Goal: Task Accomplishment & Management: Manage account settings

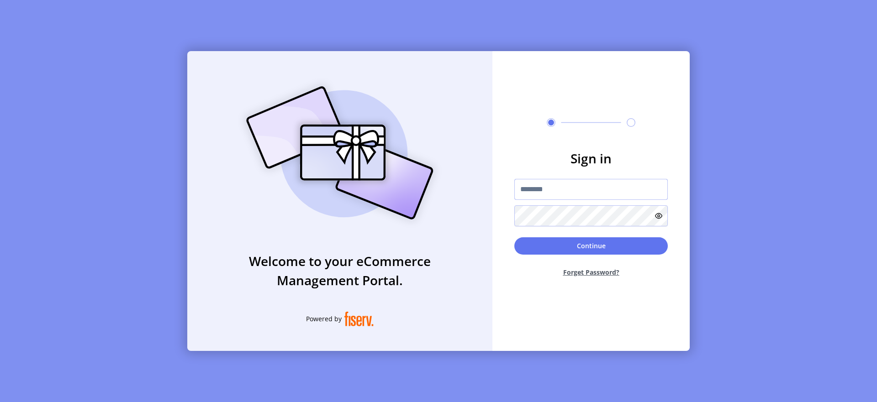
click at [542, 193] on input "text" at bounding box center [590, 189] width 153 height 21
type input "**********"
click at [548, 241] on button "Continue" at bounding box center [590, 245] width 153 height 17
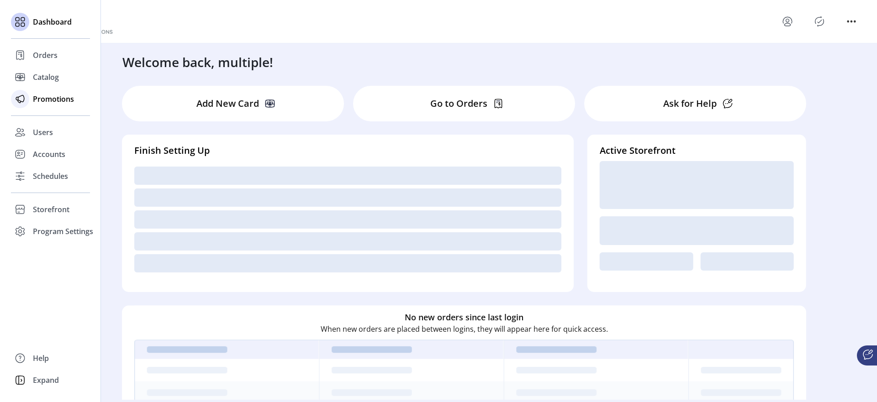
click at [54, 104] on span "Promotions" at bounding box center [53, 99] width 41 height 11
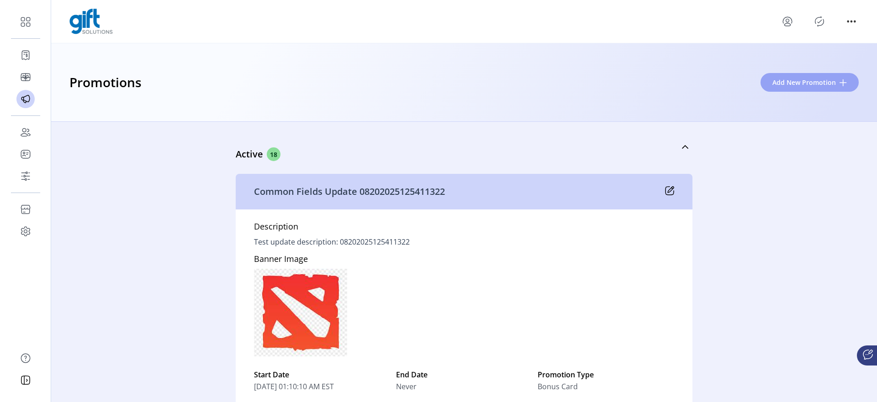
click at [775, 86] on span "Add New Promotion" at bounding box center [803, 83] width 63 height 10
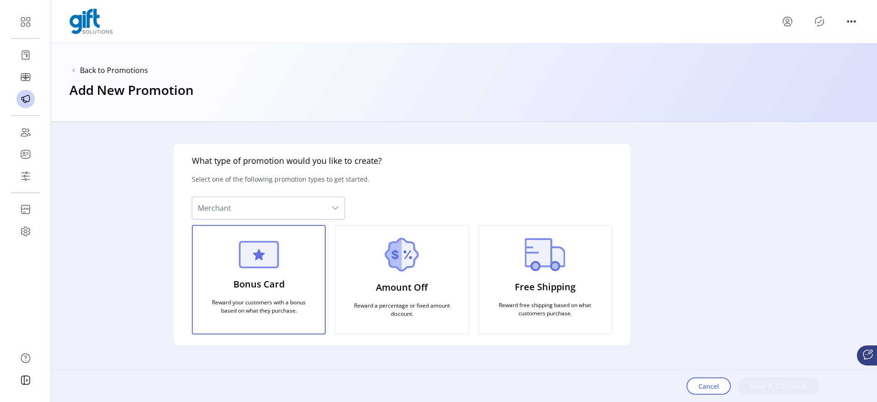
click at [638, 360] on div "What type of promotion would you like to create? Select one of the following pr…" at bounding box center [401, 262] width 701 height 280
click at [320, 210] on span "Merchant" at bounding box center [259, 208] width 134 height 22
click at [383, 206] on div "What type of promotion would you like to create? Select one of the following pr…" at bounding box center [402, 245] width 457 height 202
click at [291, 217] on span "Merchant" at bounding box center [259, 208] width 134 height 22
click at [274, 239] on li "Celebrate Brands" at bounding box center [269, 232] width 148 height 18
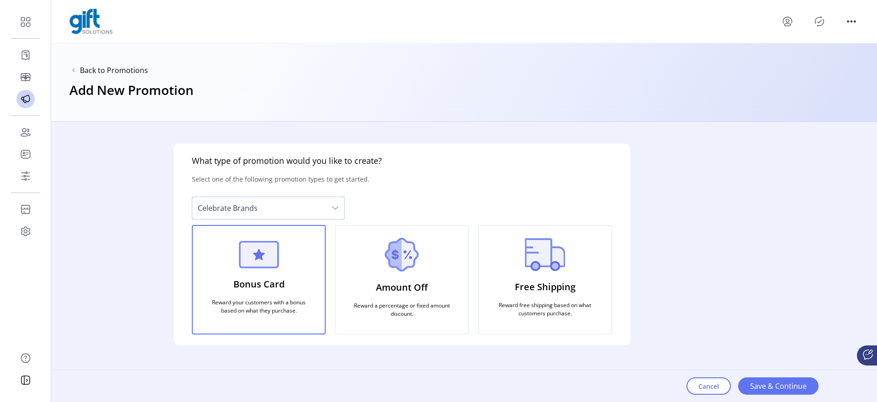
click at [315, 213] on span "Celebrate Brands" at bounding box center [259, 208] width 134 height 22
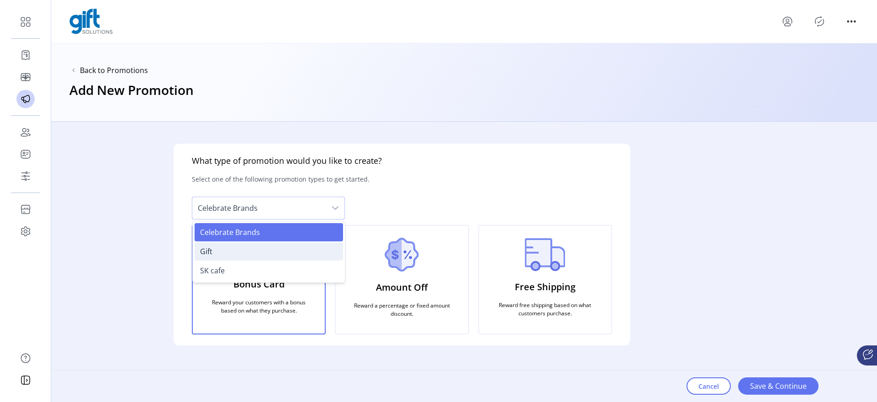
click at [255, 251] on li "Gift" at bounding box center [269, 251] width 148 height 18
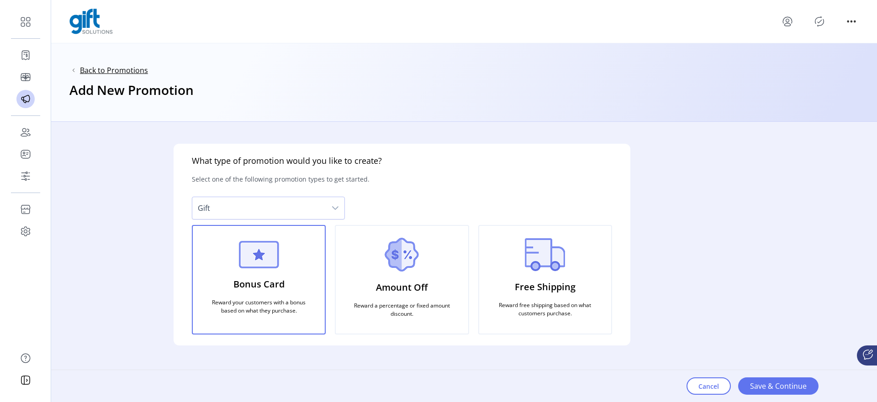
click at [131, 68] on span "Back to Promotions" at bounding box center [114, 70] width 68 height 11
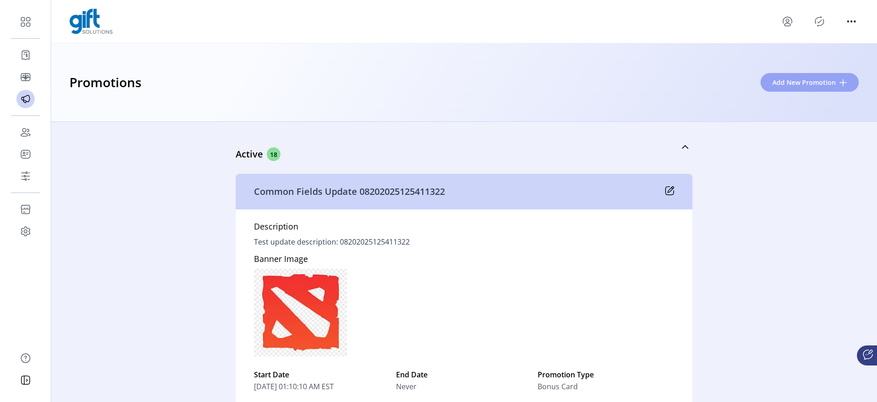
click at [803, 78] on span "Add New Promotion" at bounding box center [803, 83] width 63 height 10
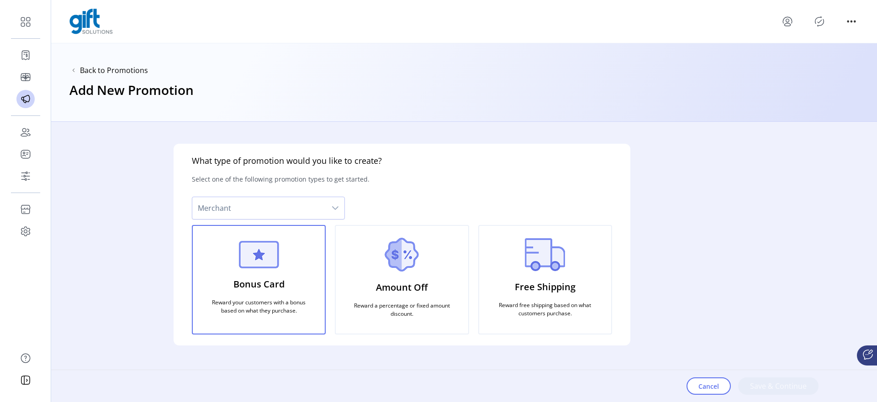
click at [272, 139] on div "What type of promotion would you like to create? Select one of the following pr…" at bounding box center [401, 262] width 701 height 280
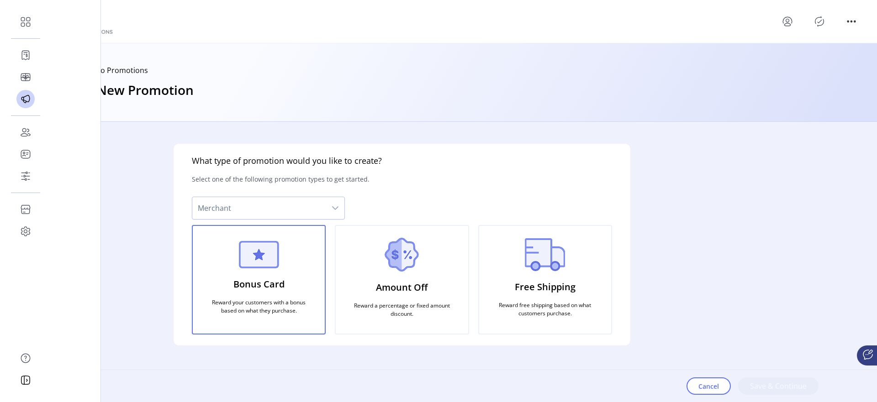
click at [753, 384] on div "Cancel Save & Continue" at bounding box center [770, 386] width 168 height 32
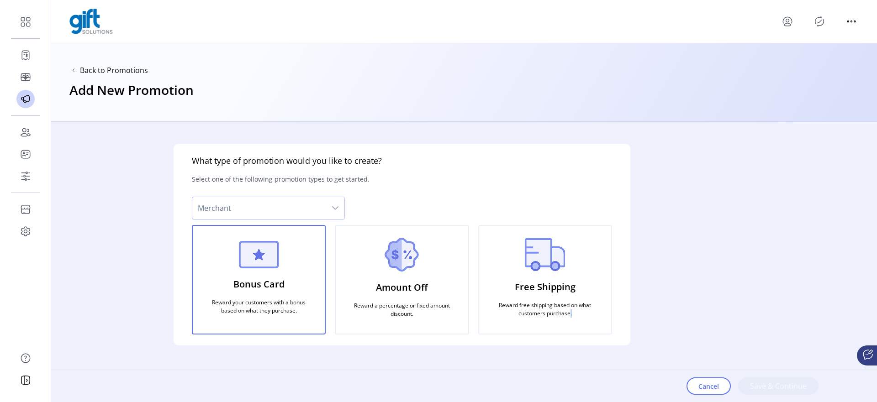
click at [753, 384] on div "Cancel Save & Continue" at bounding box center [770, 386] width 168 height 32
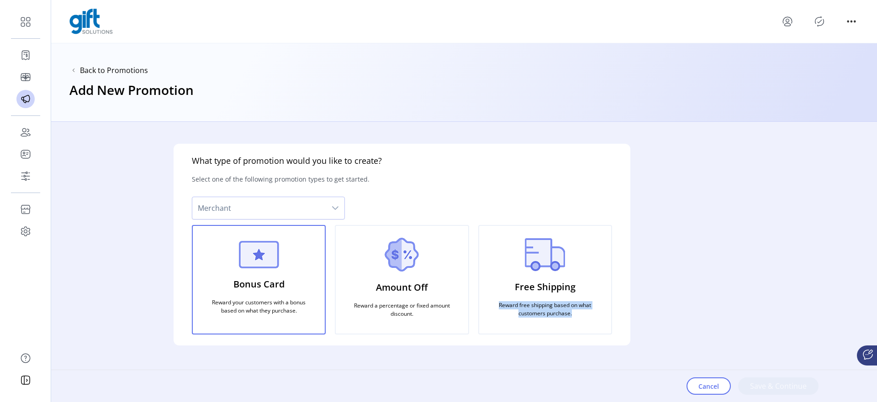
click at [753, 384] on div "Cancel Save & Continue" at bounding box center [770, 386] width 168 height 32
click at [519, 279] on p "Free Shipping" at bounding box center [545, 287] width 61 height 21
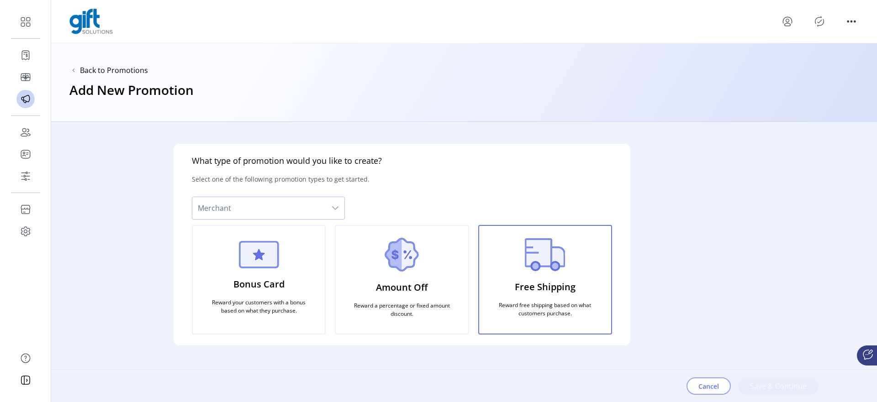
click at [706, 388] on span "Cancel" at bounding box center [708, 387] width 21 height 10
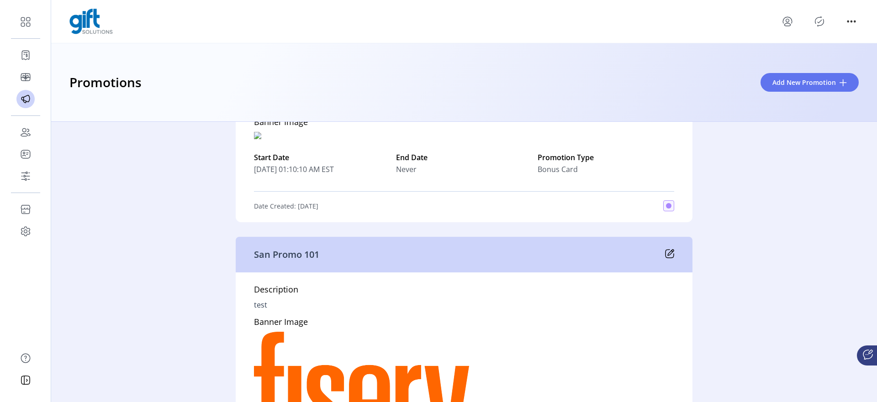
scroll to position [1485, 0]
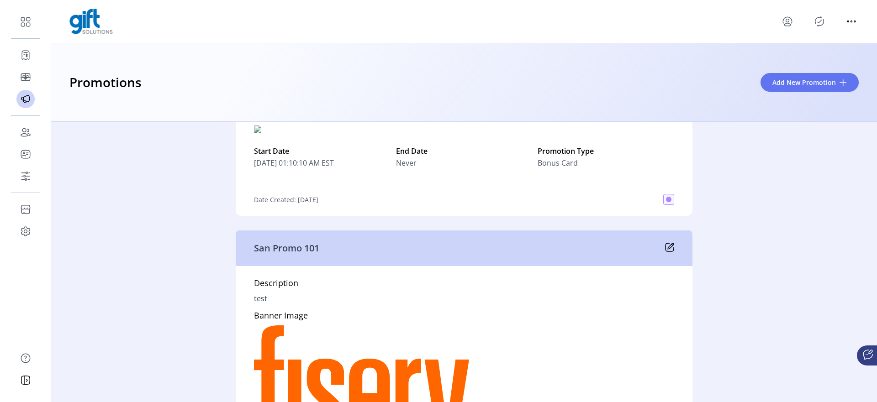
click at [669, 246] on icon at bounding box center [671, 246] width 6 height 6
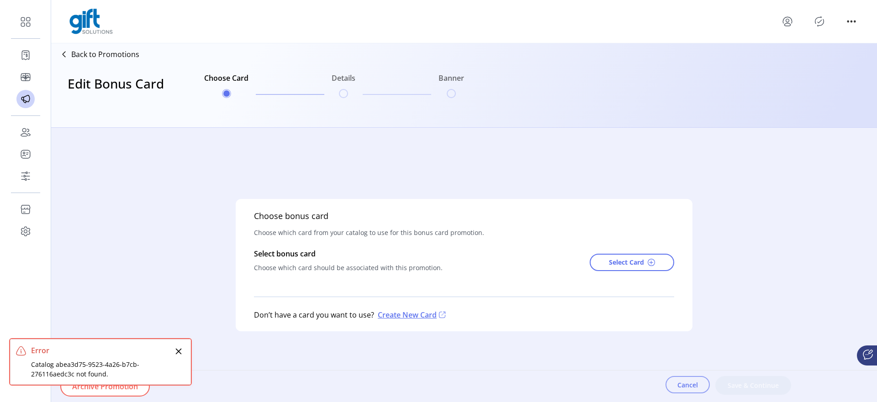
click at [683, 387] on span "Cancel" at bounding box center [687, 385] width 21 height 10
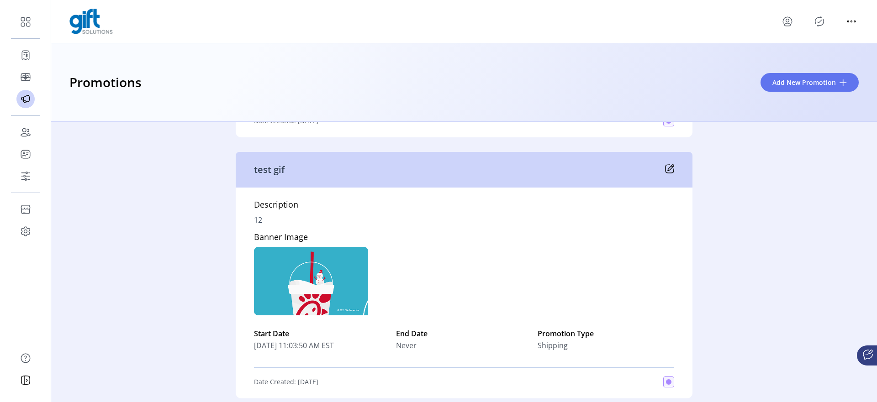
scroll to position [2393, 0]
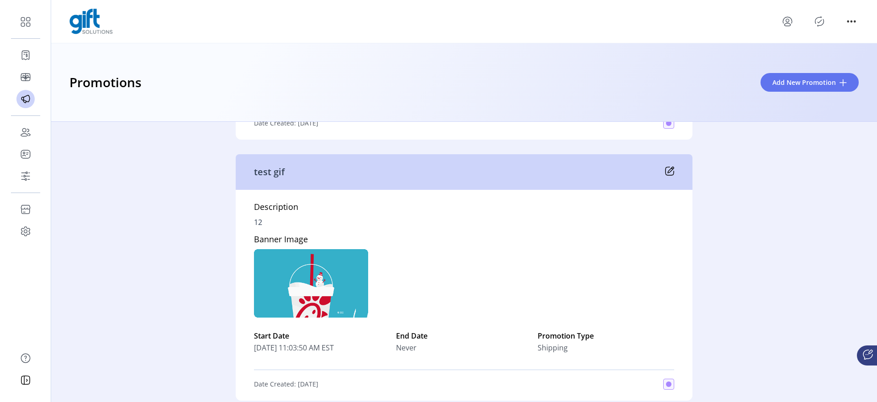
click at [669, 171] on icon at bounding box center [669, 171] width 9 height 9
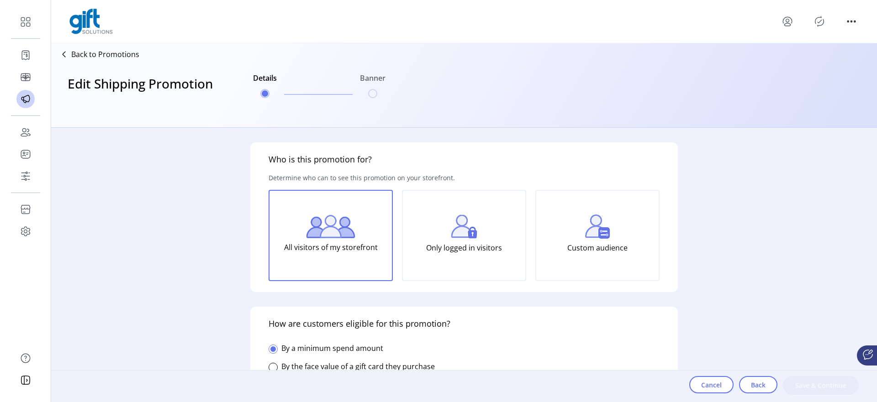
type input "*****"
type input "**********"
type input "*****"
type input "********"
type textarea "**"
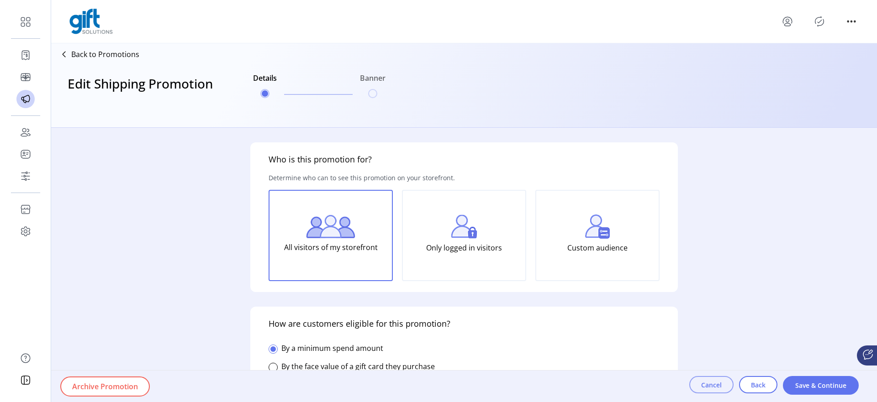
click at [702, 382] on span "Cancel" at bounding box center [711, 385] width 21 height 10
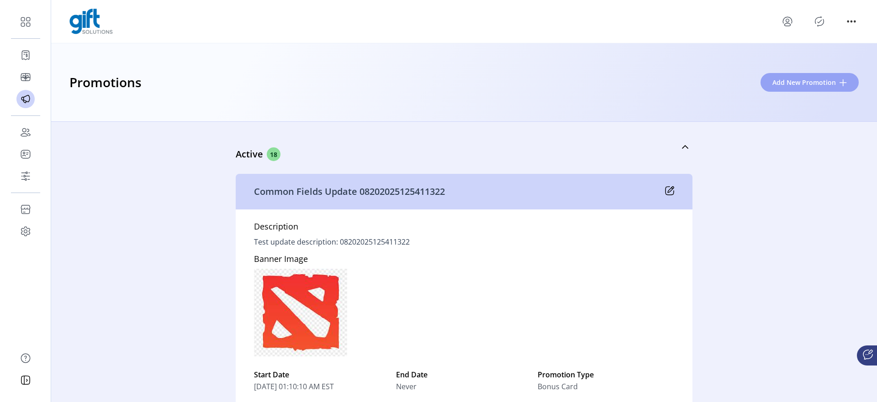
click at [819, 86] on span "Add New Promotion" at bounding box center [803, 83] width 63 height 10
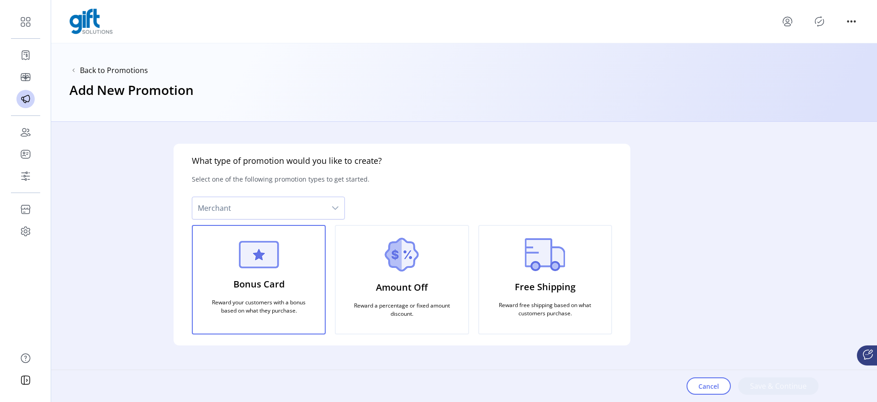
click at [305, 219] on div "Merchant" at bounding box center [268, 208] width 153 height 23
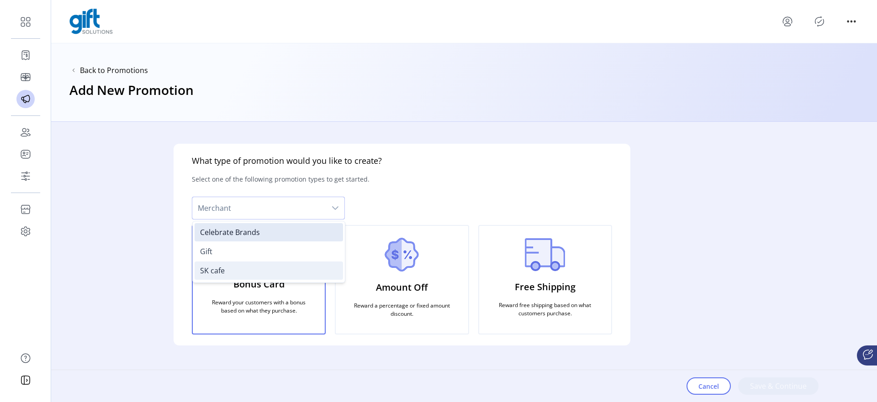
click at [242, 271] on li "SK cafe" at bounding box center [269, 271] width 148 height 18
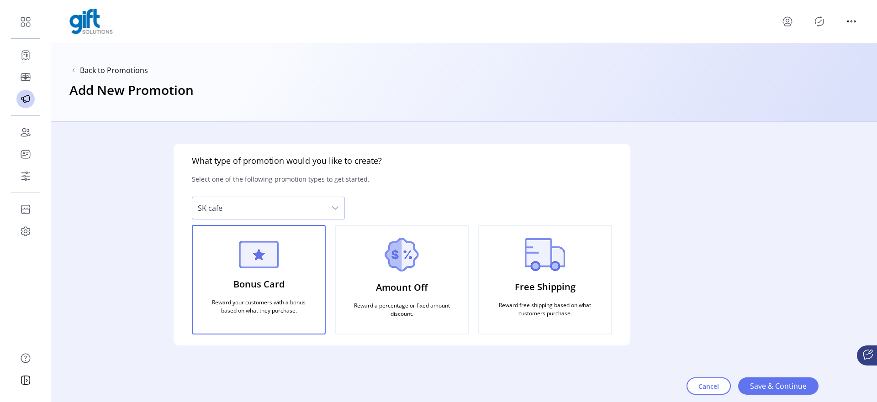
click at [395, 261] on img at bounding box center [401, 255] width 34 height 34
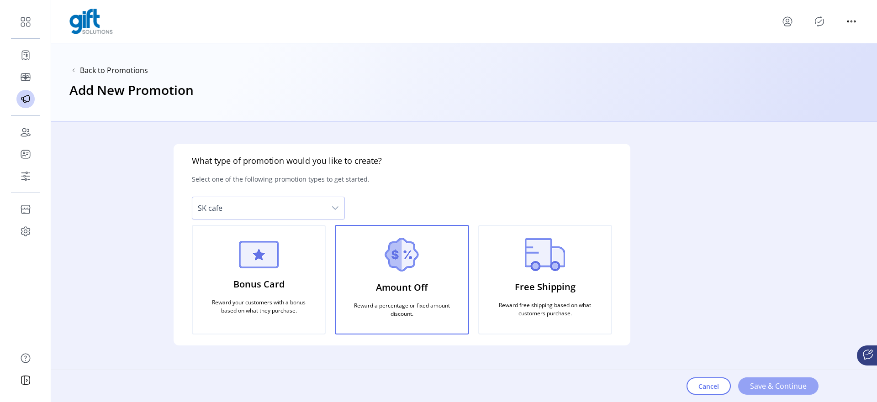
click at [769, 386] on span "Save & Continue" at bounding box center [778, 386] width 57 height 11
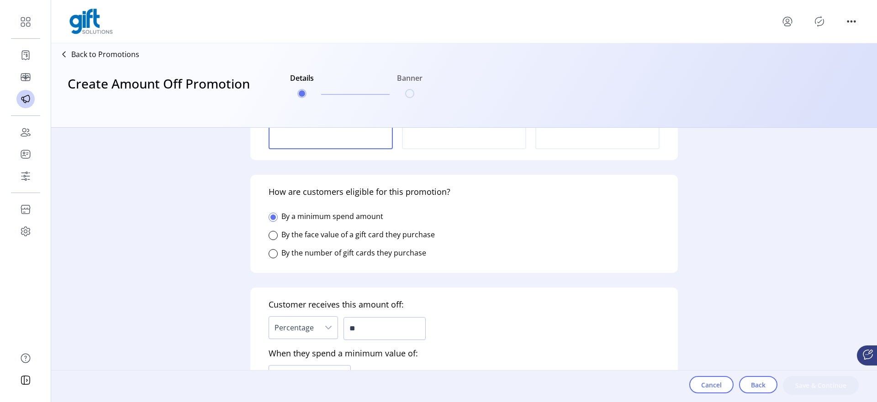
scroll to position [137, 0]
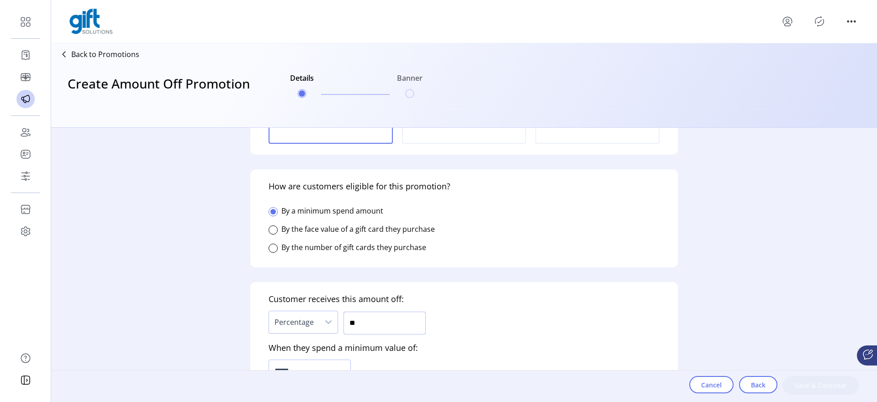
click at [373, 322] on input "**" at bounding box center [384, 323] width 82 height 23
type input "**"
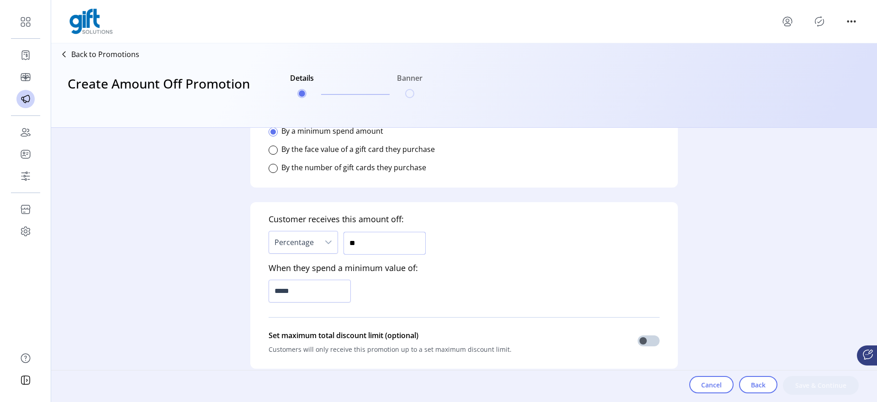
scroll to position [221, 0]
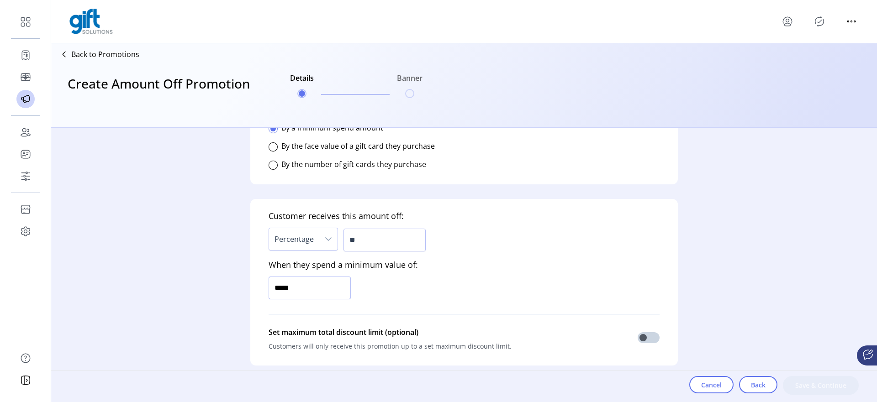
click at [298, 286] on input "*****" at bounding box center [309, 288] width 82 height 23
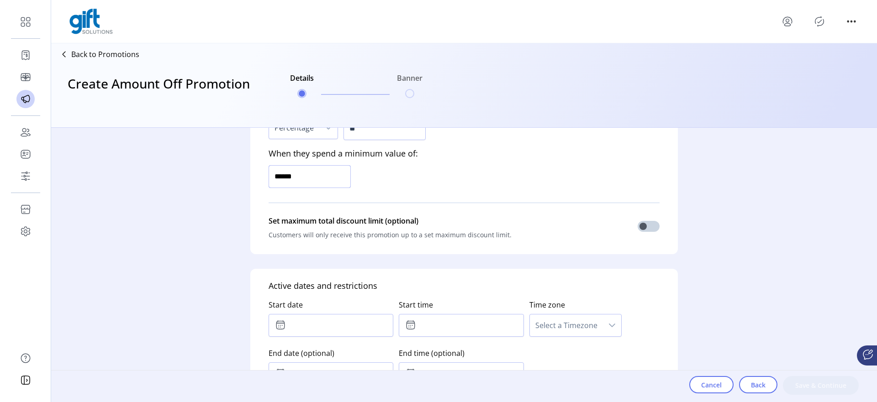
type input "*******"
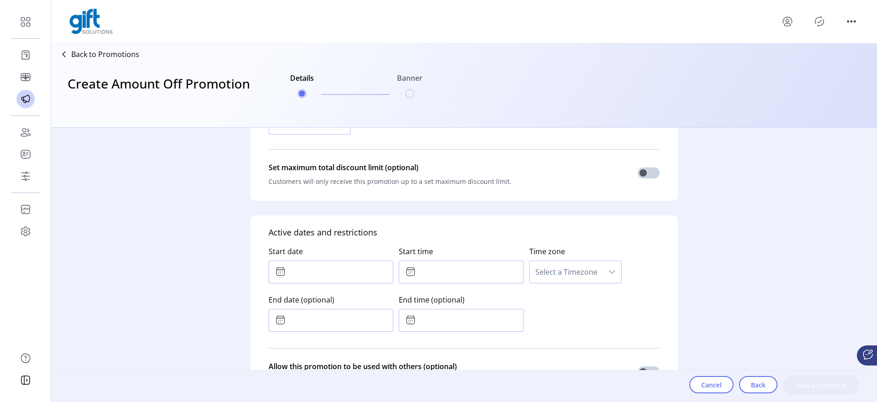
scroll to position [387, 0]
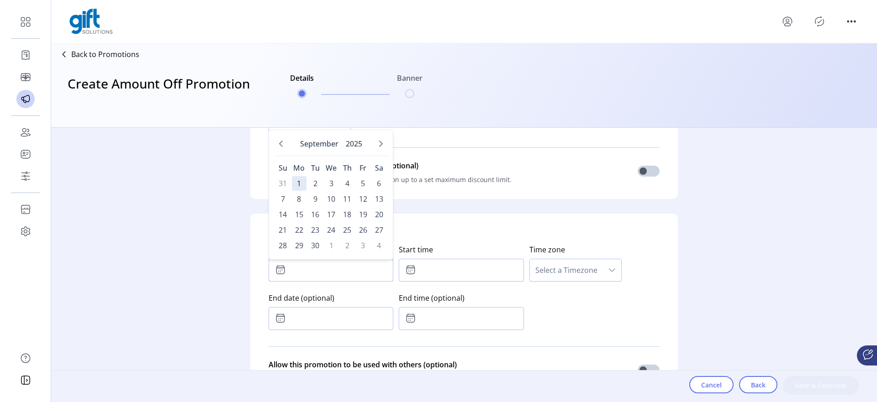
click at [294, 263] on input "text" at bounding box center [330, 270] width 125 height 23
click at [295, 184] on span "1" at bounding box center [299, 183] width 15 height 15
type input "**********"
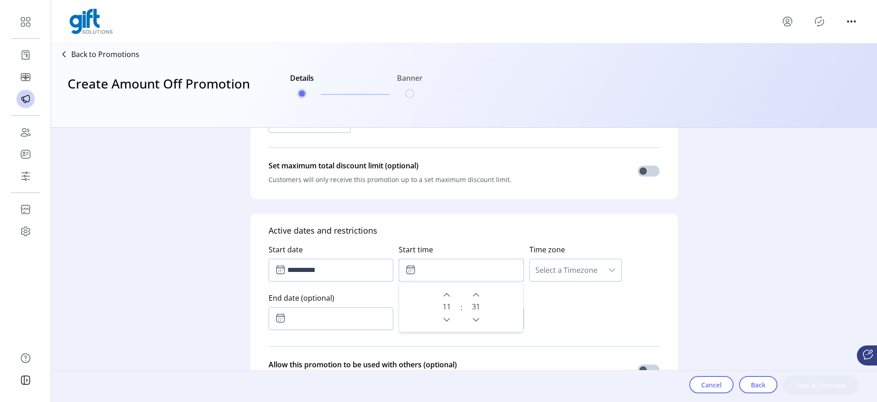
click at [431, 277] on input "text" at bounding box center [461, 270] width 125 height 23
click at [443, 295] on icon "Next Hour" at bounding box center [446, 294] width 7 height 7
type input "*****"
click at [556, 267] on span "Select a Timezone" at bounding box center [566, 270] width 73 height 22
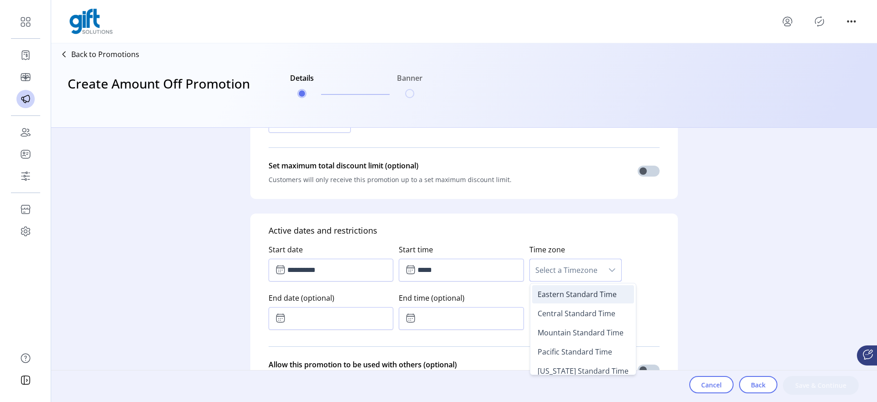
click at [553, 295] on span "Eastern Standard Time" at bounding box center [576, 294] width 79 height 10
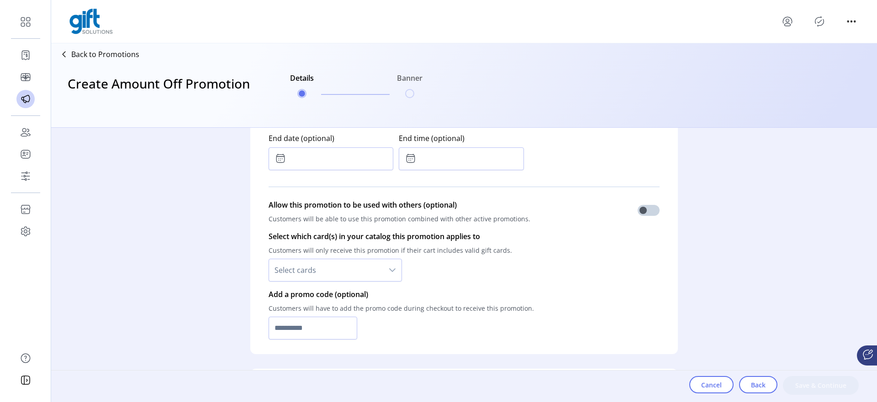
scroll to position [577, 0]
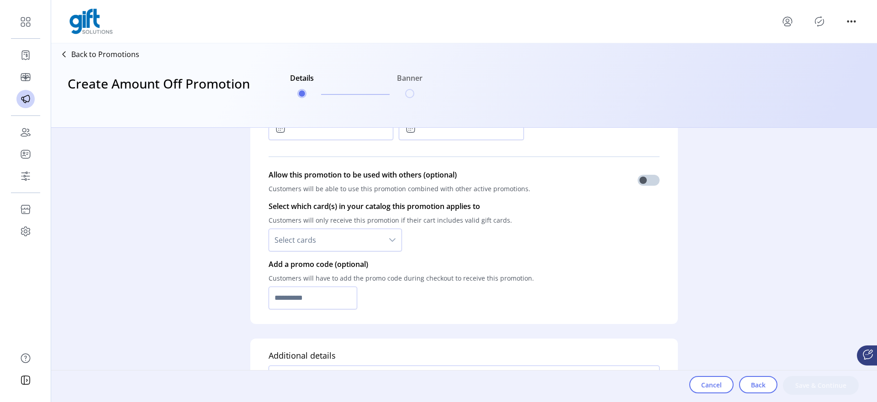
click at [328, 237] on span "Select cards" at bounding box center [326, 240] width 114 height 22
click at [318, 263] on li "All cards" at bounding box center [335, 264] width 129 height 18
click at [295, 293] on input "text" at bounding box center [312, 298] width 89 height 23
drag, startPoint x: 278, startPoint y: 297, endPoint x: 273, endPoint y: 297, distance: 5.0
click at [273, 297] on input "*********" at bounding box center [312, 298] width 89 height 23
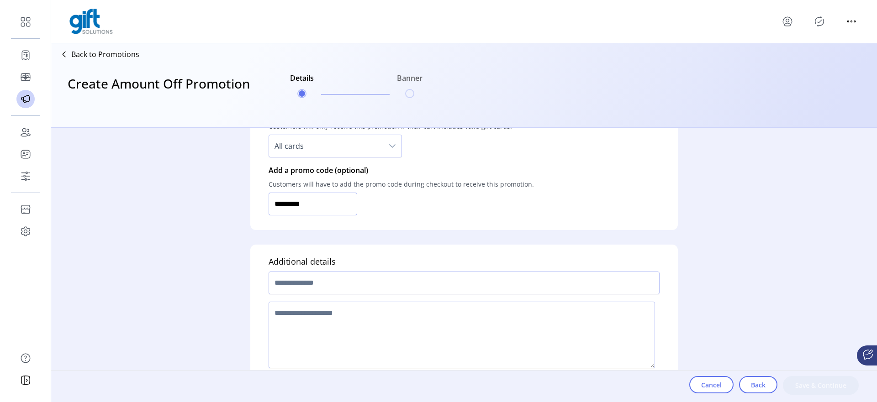
scroll to position [680, 0]
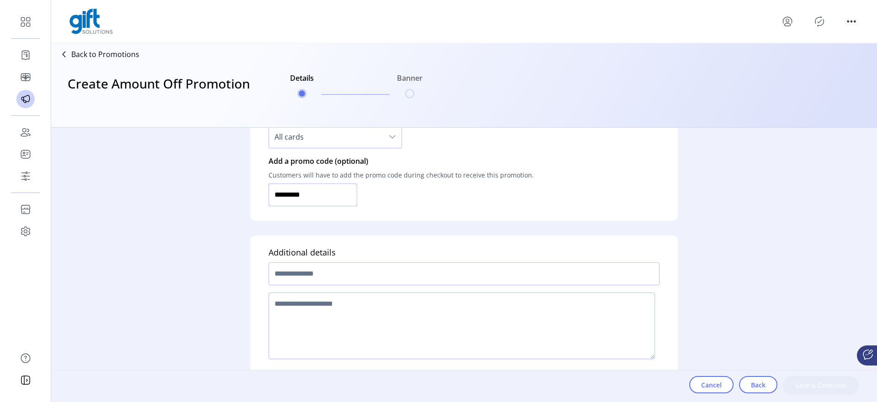
type input "*********"
click at [348, 281] on input "text" at bounding box center [463, 274] width 391 height 23
type input "**********"
click at [340, 308] on textarea at bounding box center [461, 326] width 386 height 67
type textarea "****"
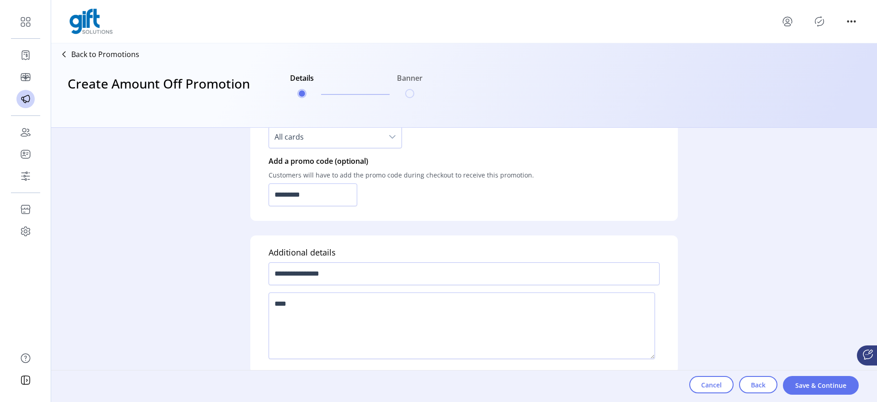
click at [796, 374] on div "Cancel Back Save & Continue" at bounding box center [783, 387] width 188 height 32
click at [797, 383] on span "Save & Continue" at bounding box center [820, 386] width 52 height 10
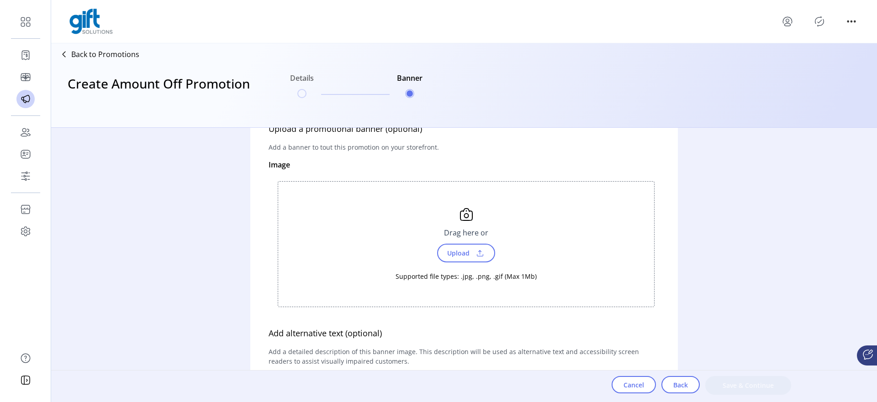
scroll to position [45, 0]
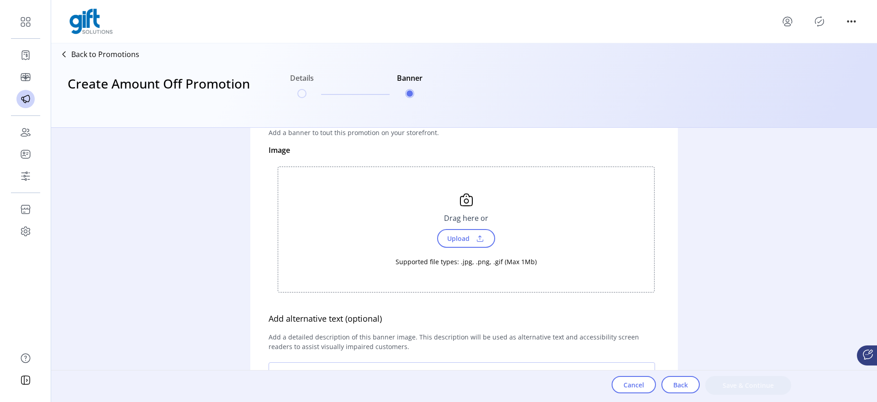
click at [481, 236] on span at bounding box center [480, 239] width 14 height 10
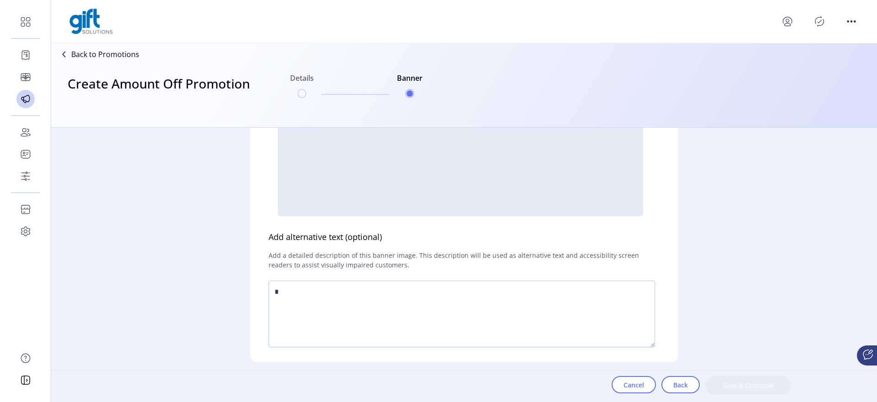
scroll to position [215, 0]
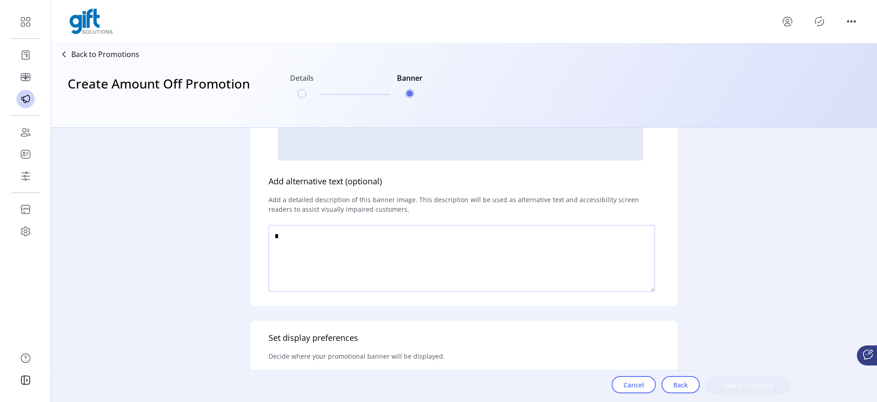
click at [450, 247] on textarea at bounding box center [461, 258] width 386 height 67
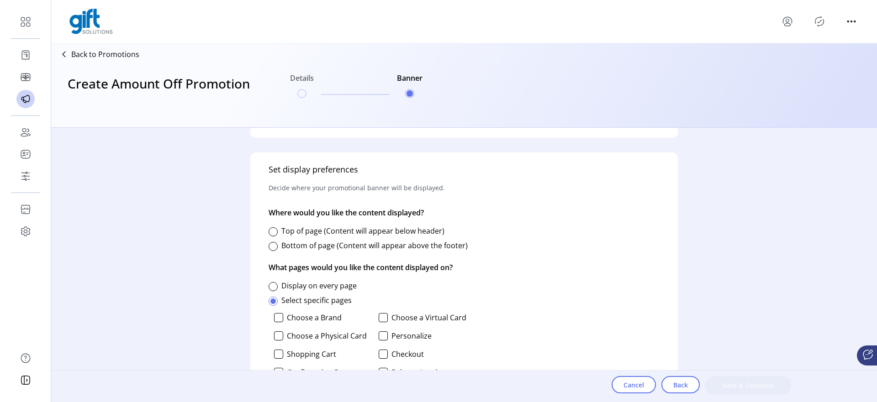
scroll to position [469, 0]
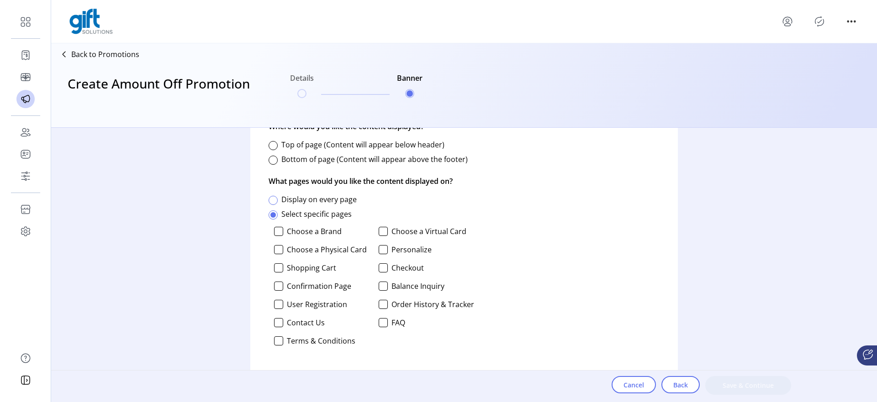
type textarea "****"
click at [274, 204] on div at bounding box center [272, 200] width 9 height 9
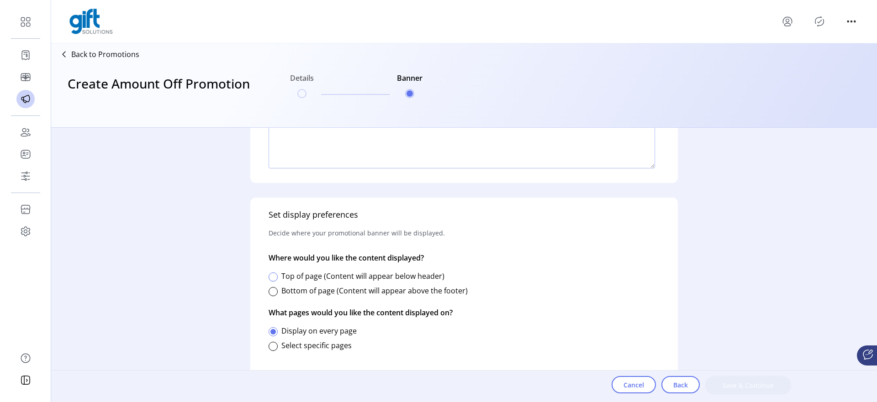
click at [273, 276] on div at bounding box center [272, 277] width 9 height 9
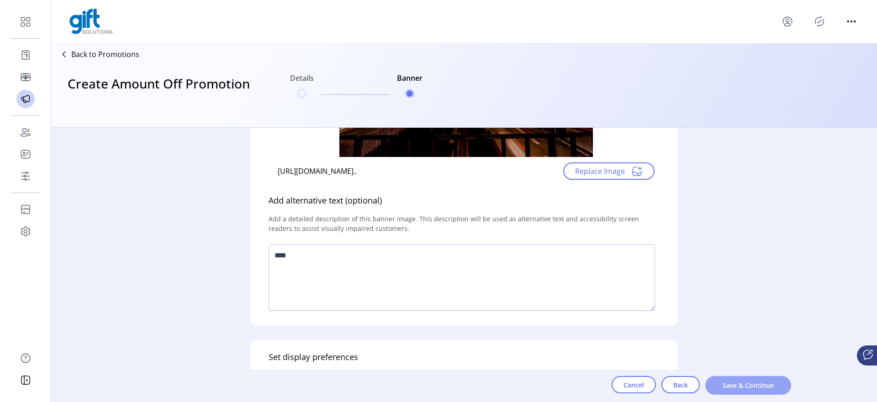
scroll to position [334, 0]
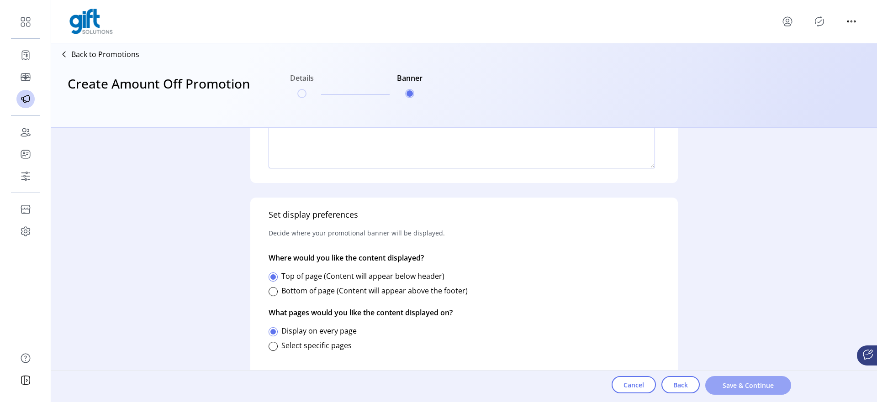
click at [756, 378] on button "Save & Continue" at bounding box center [748, 385] width 86 height 19
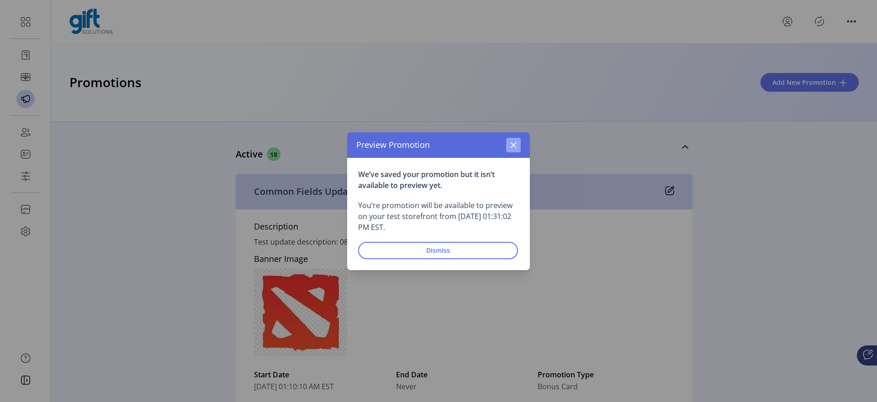
click at [513, 147] on icon "button" at bounding box center [513, 145] width 7 height 7
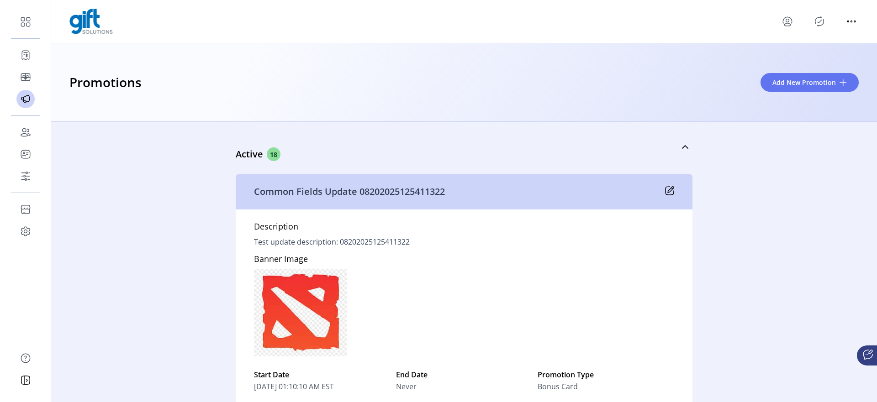
click at [502, 153] on div "Preview Promotion" at bounding box center [438, 162] width 128 height 18
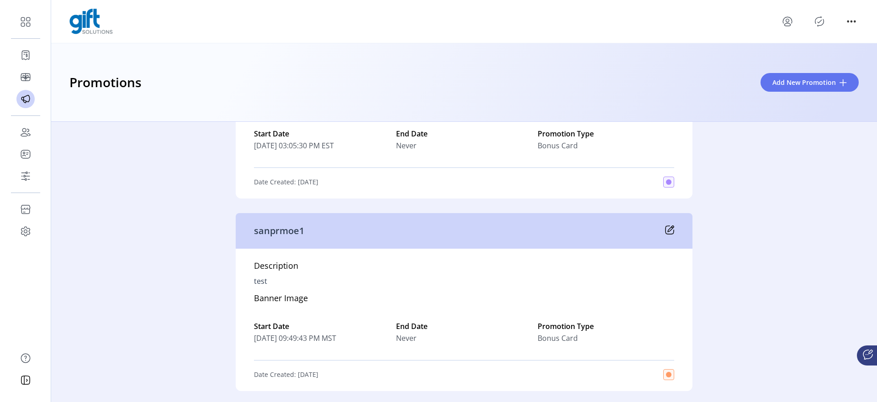
scroll to position [4186, 0]
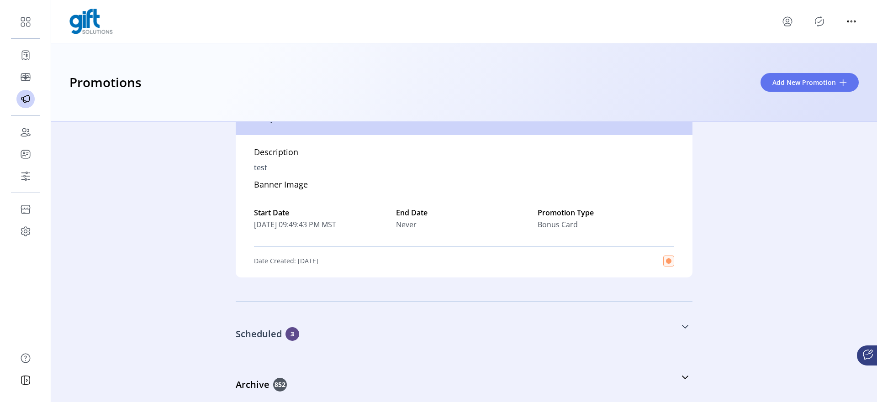
click at [289, 335] on span "3" at bounding box center [292, 334] width 14 height 14
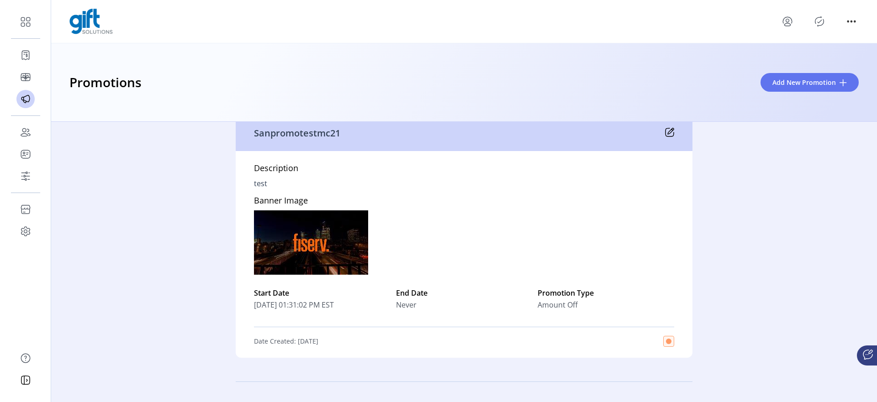
scroll to position [4795, 0]
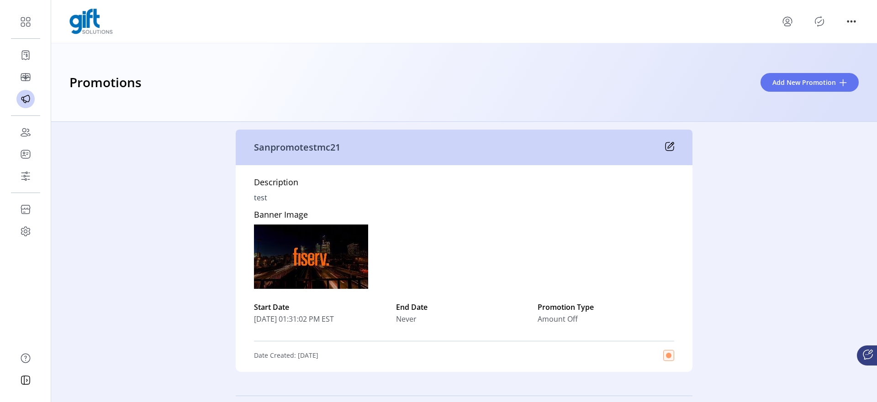
click at [668, 150] on icon at bounding box center [669, 146] width 8 height 8
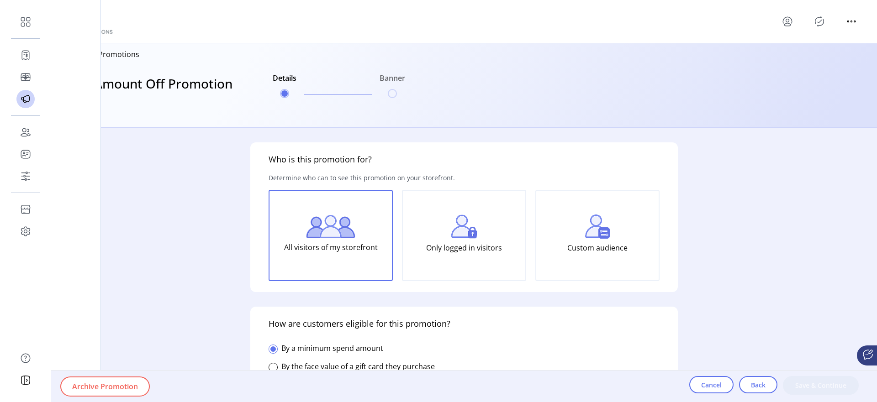
type input "*********"
type input "**********"
type textarea "****"
type input "**"
type input "*******"
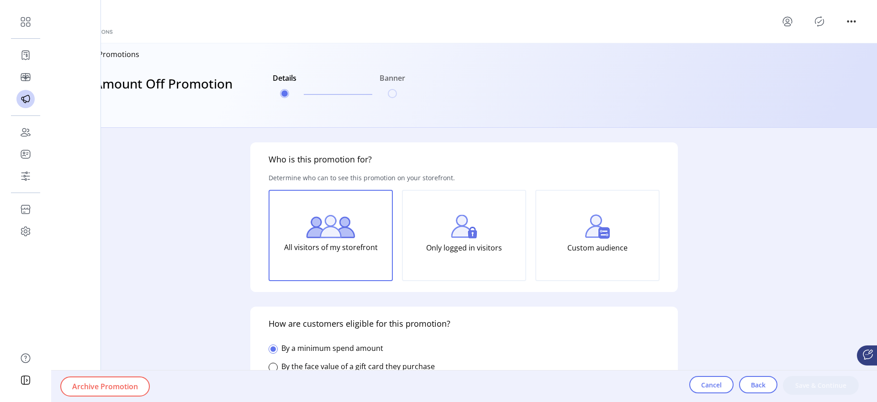
type input "**********"
type input "*****"
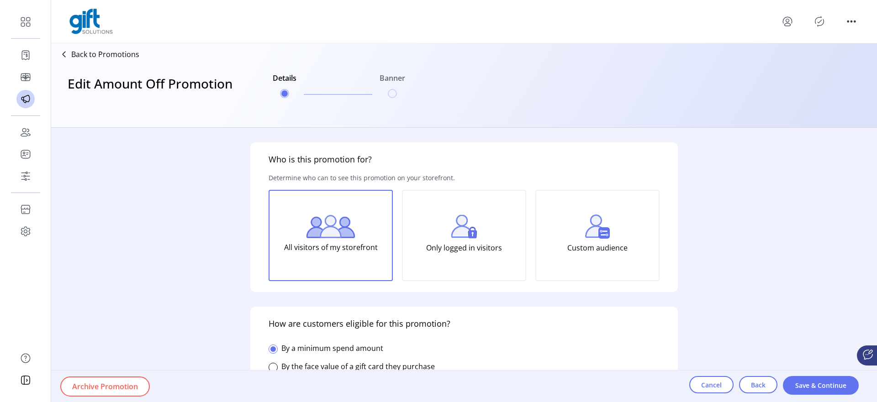
click at [778, 23] on div at bounding box center [463, 22] width 789 height 26
click at [786, 23] on icon "menu" at bounding box center [787, 24] width 6 height 3
click at [800, 61] on link "Sign Out" at bounding box center [819, 57] width 79 height 15
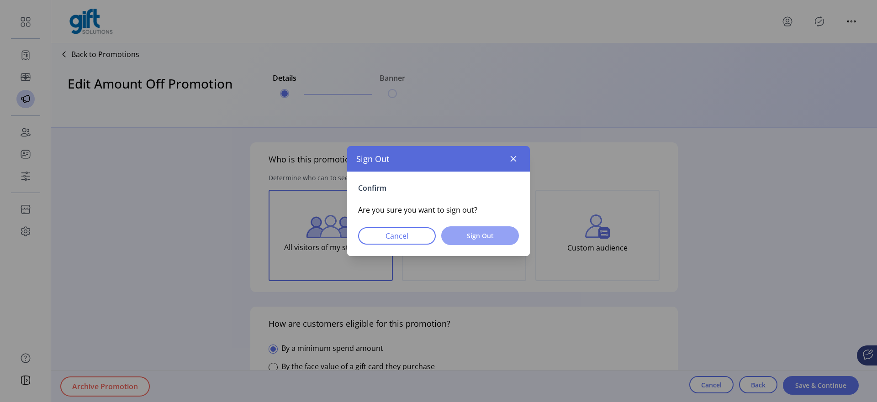
click at [474, 237] on span "Sign Out" at bounding box center [480, 236] width 54 height 10
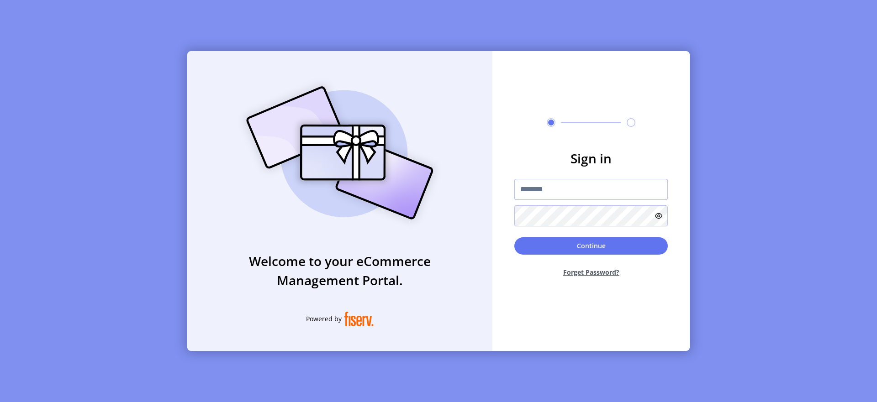
click at [534, 195] on input "text" at bounding box center [590, 189] width 153 height 21
type input "**********"
click at [579, 256] on div "Continue Forget Password?" at bounding box center [590, 260] width 153 height 47
click at [583, 251] on button "Continue" at bounding box center [590, 245] width 153 height 17
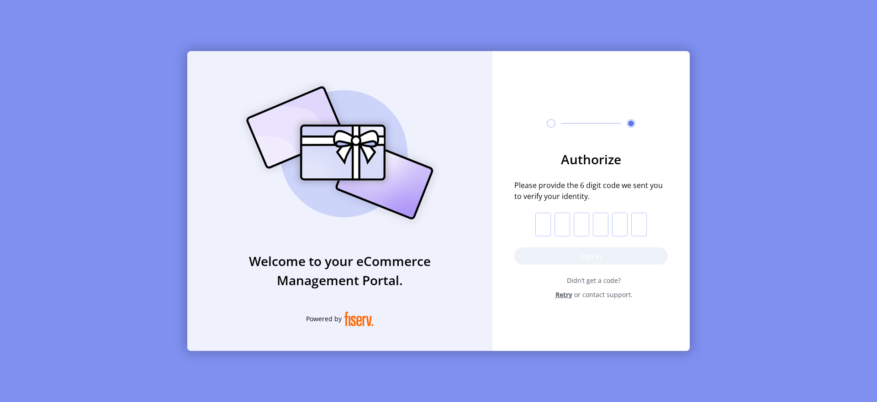
click at [545, 223] on input "text" at bounding box center [543, 225] width 16 height 24
paste input "*"
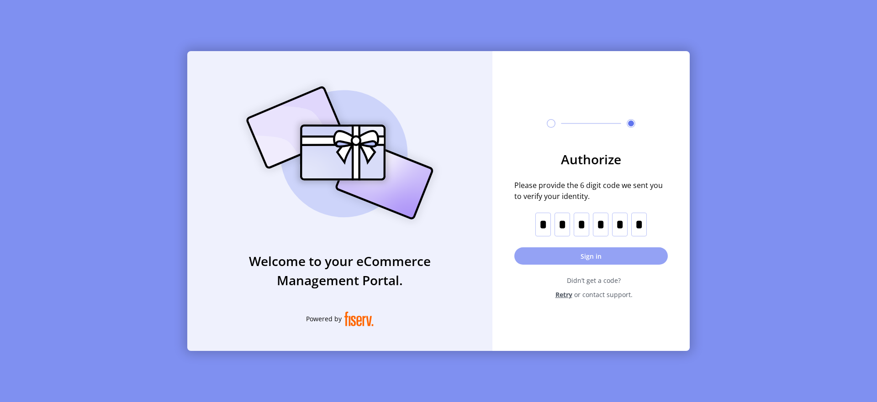
type input "*"
click at [571, 251] on button "Sign in" at bounding box center [590, 255] width 153 height 17
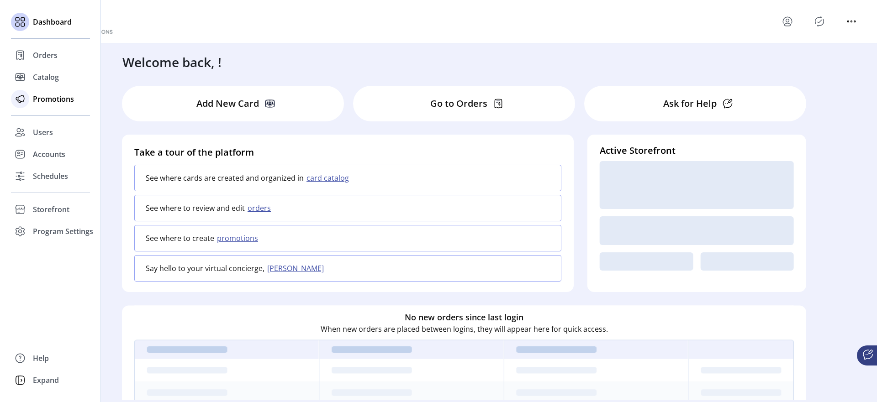
click at [60, 102] on span "Promotions" at bounding box center [53, 99] width 41 height 11
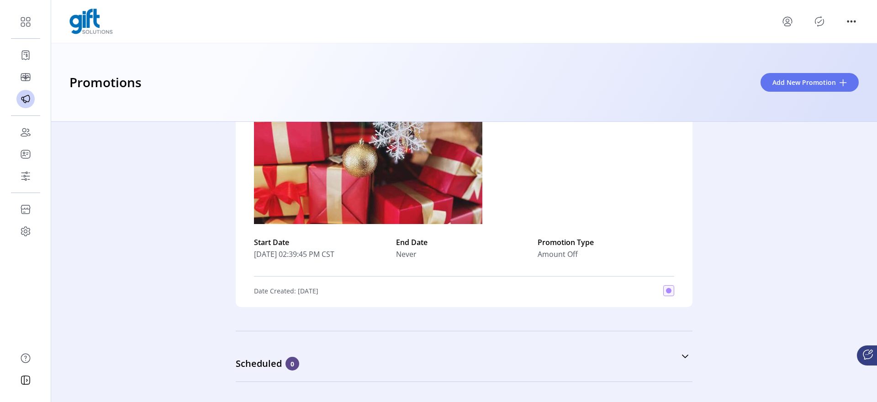
scroll to position [240, 0]
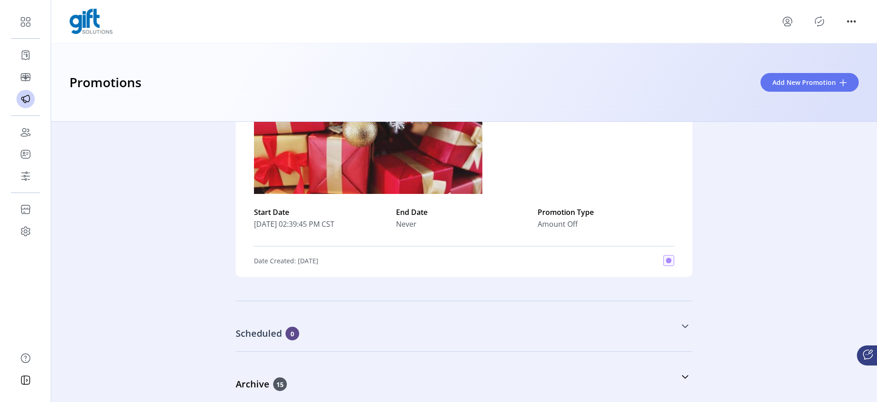
click at [331, 331] on div "Scheduled 0" at bounding box center [418, 334] width 365 height 14
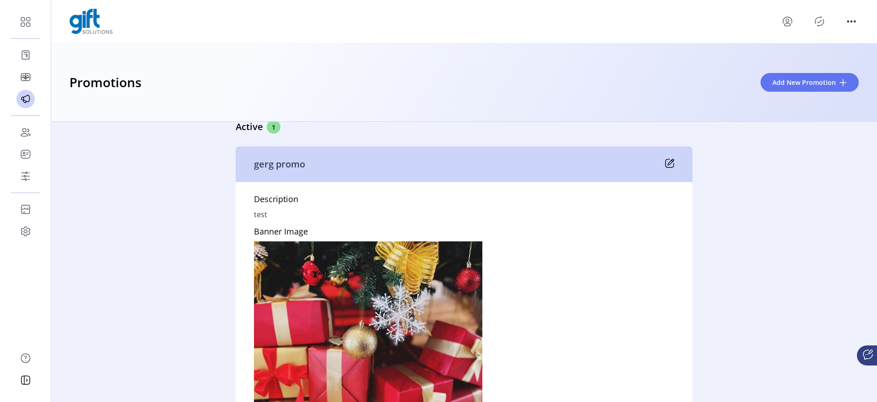
scroll to position [251, 0]
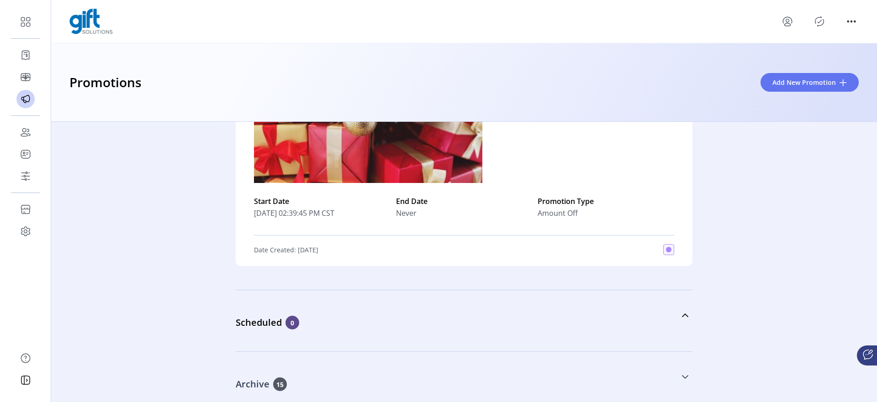
click at [311, 376] on link "Archive 15" at bounding box center [464, 377] width 457 height 39
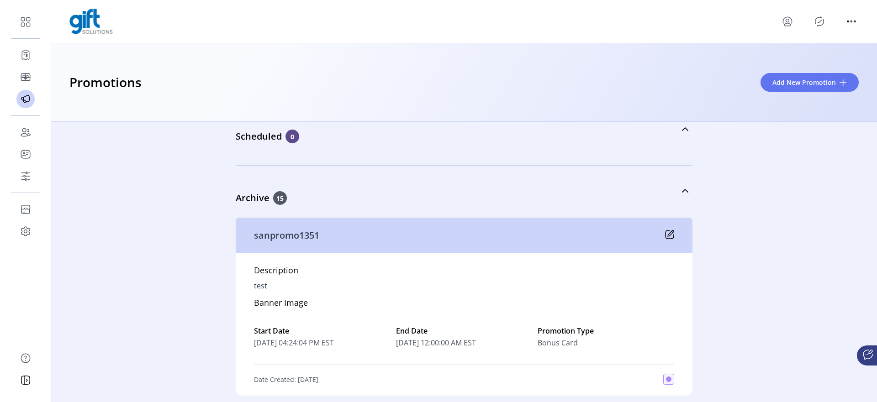
scroll to position [439, 0]
click at [310, 189] on link "Archive 15" at bounding box center [464, 188] width 457 height 39
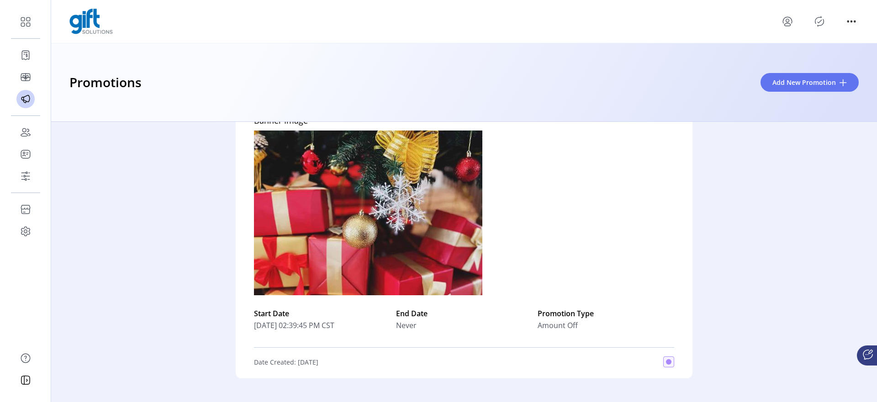
scroll to position [251, 0]
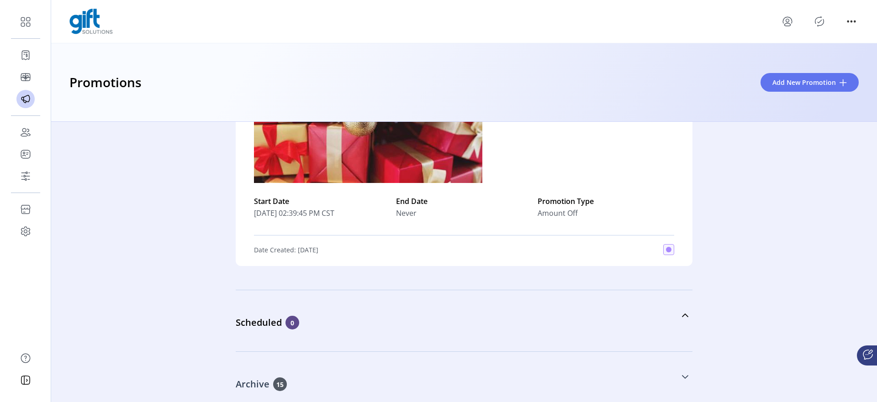
click at [417, 375] on link "Archive 15" at bounding box center [464, 377] width 457 height 39
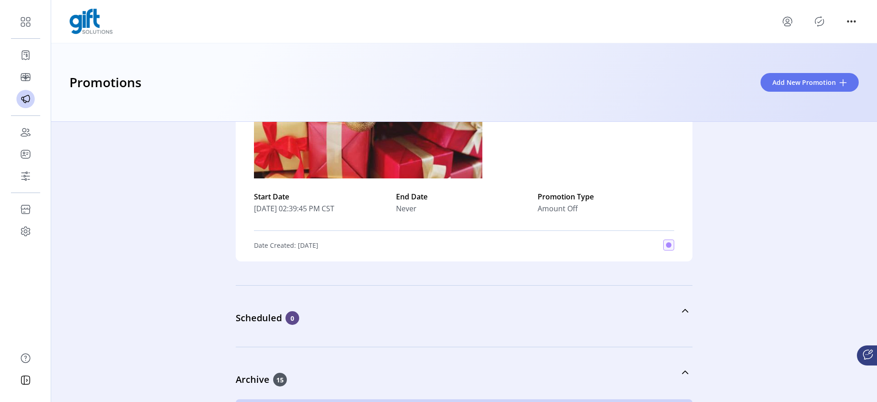
scroll to position [152, 0]
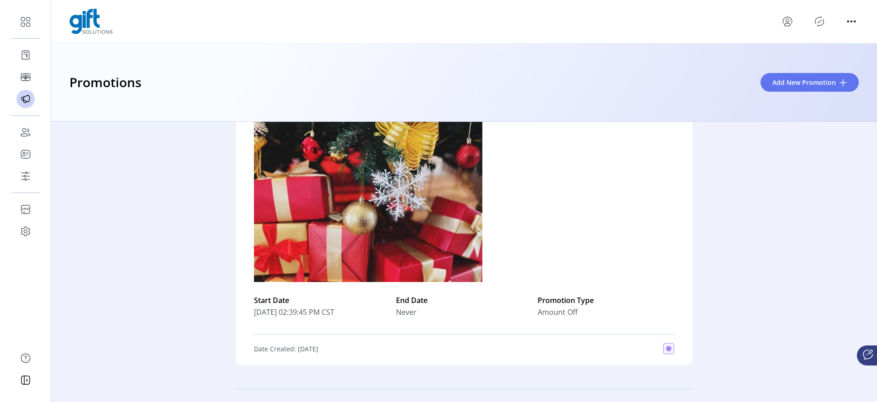
click at [817, 26] on icon "Publisher Panel" at bounding box center [819, 21] width 15 height 15
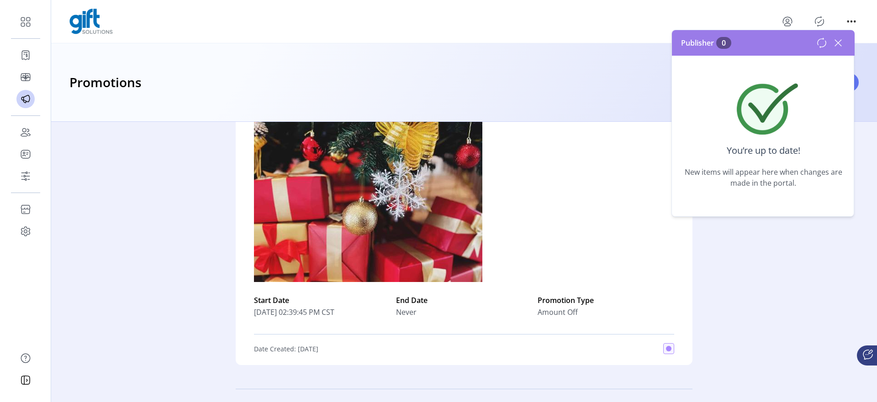
click at [837, 40] on icon at bounding box center [838, 43] width 15 height 15
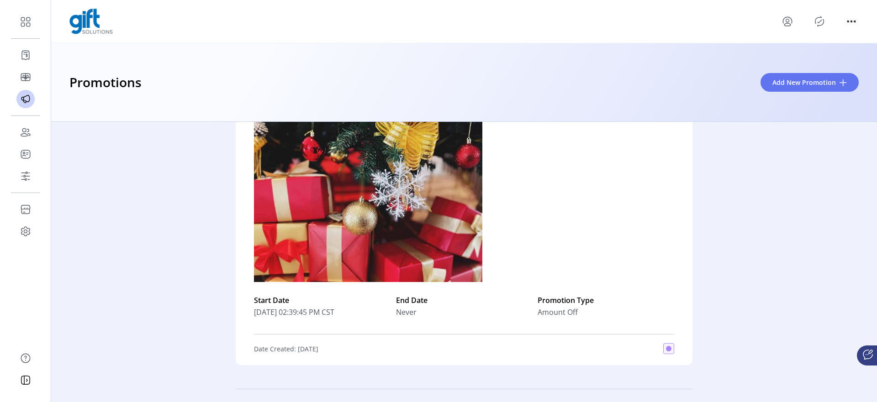
click at [791, 22] on icon "menu" at bounding box center [787, 21] width 15 height 15
click at [804, 62] on link "Sign Out" at bounding box center [819, 57] width 79 height 15
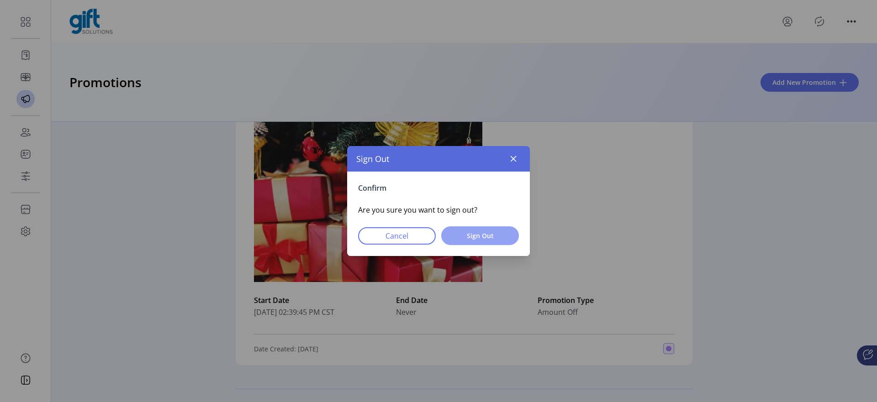
click at [481, 237] on span "Sign Out" at bounding box center [480, 236] width 54 height 10
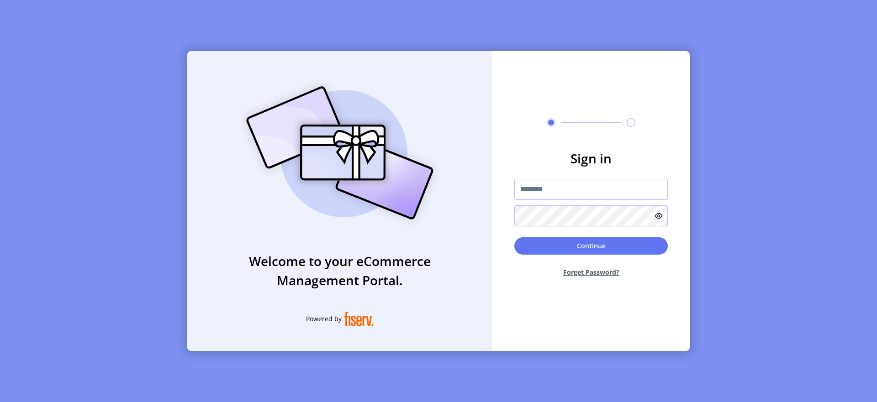
click at [81, 125] on div "Welcome to your eCommerce Management Portal. Powered by Sign in Continue Forget…" at bounding box center [438, 201] width 877 height 402
click at [544, 189] on input "text" at bounding box center [590, 189] width 153 height 21
type input "**********"
click at [552, 253] on button "Continue" at bounding box center [590, 245] width 153 height 17
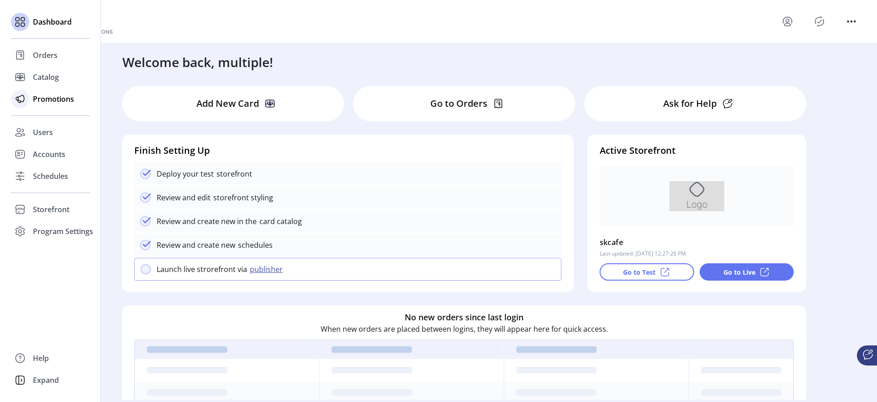
click at [30, 100] on div "Promotions" at bounding box center [50, 99] width 79 height 22
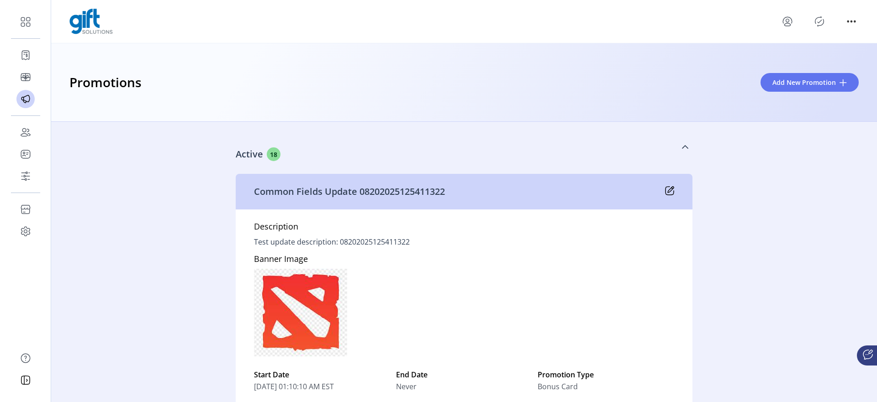
click at [682, 147] on icon at bounding box center [685, 147] width 6 height 4
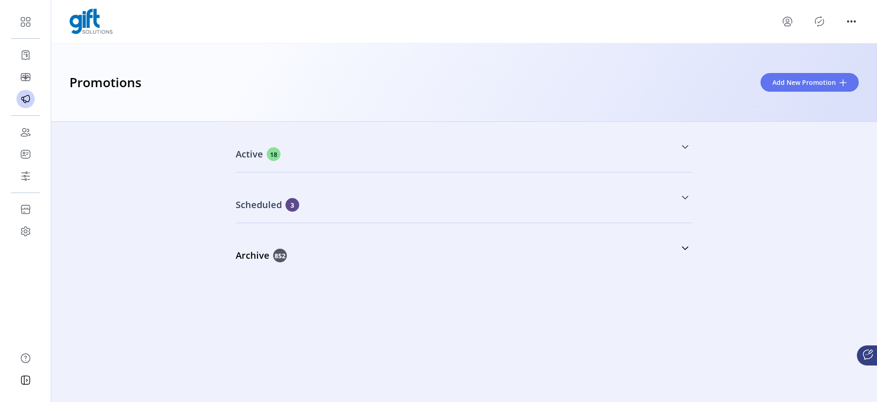
click at [347, 209] on div "Scheduled 3" at bounding box center [418, 205] width 365 height 14
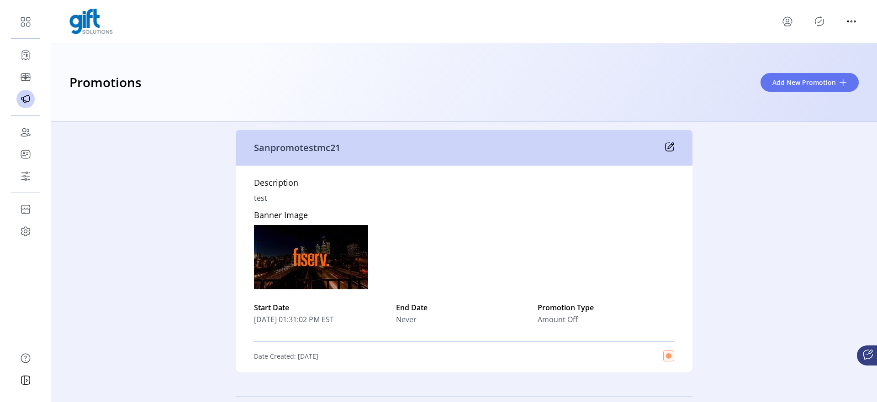
scroll to position [468, 0]
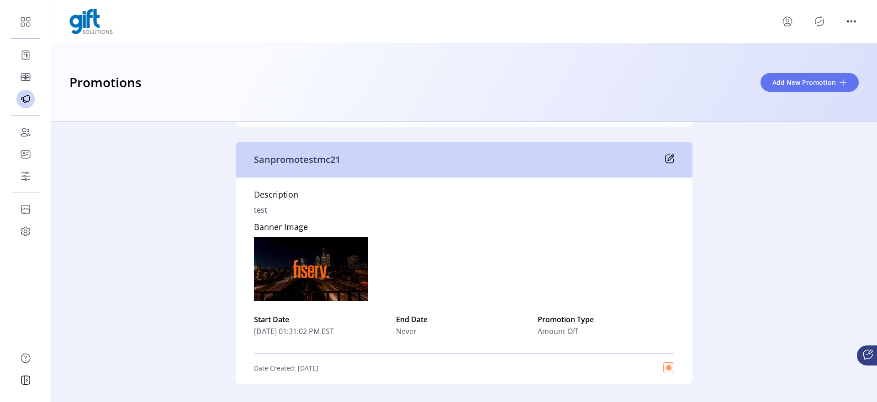
click at [789, 21] on icon "menu" at bounding box center [787, 21] width 15 height 15
click at [805, 58] on span "Sign Out" at bounding box center [820, 57] width 68 height 7
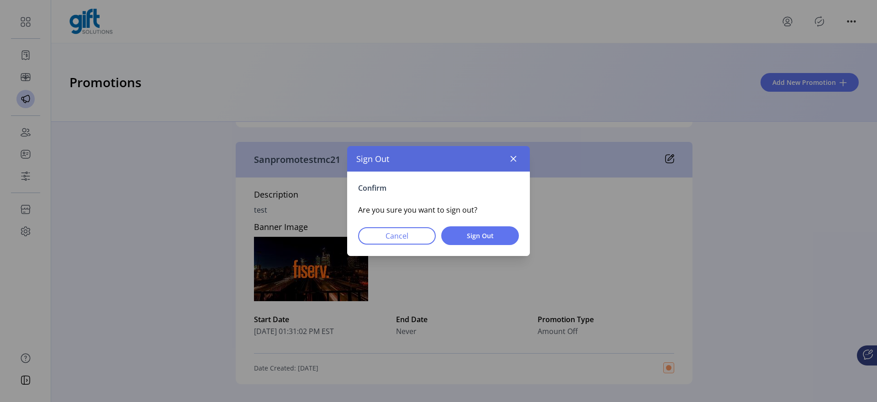
click at [486, 226] on div "Confirm Are you sure you want to sign out? Cancel Sign Out" at bounding box center [438, 214] width 183 height 84
click at [481, 239] on span "Sign Out" at bounding box center [480, 236] width 54 height 10
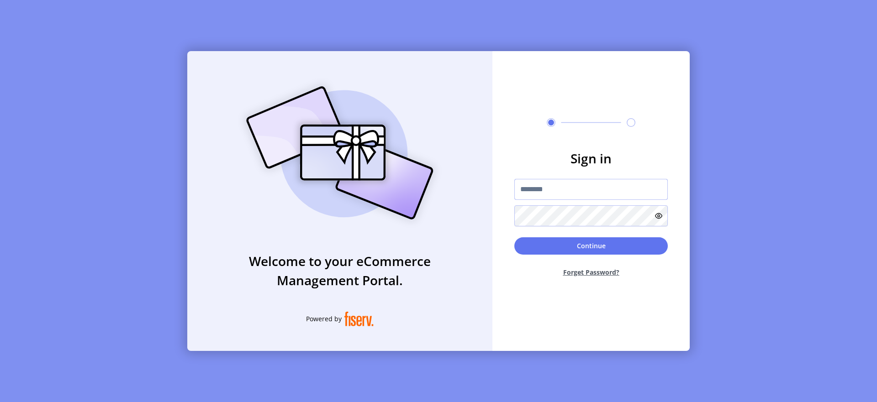
click at [574, 186] on input "text" at bounding box center [590, 189] width 153 height 21
type input "**********"
click at [559, 250] on button "Continue" at bounding box center [590, 245] width 153 height 17
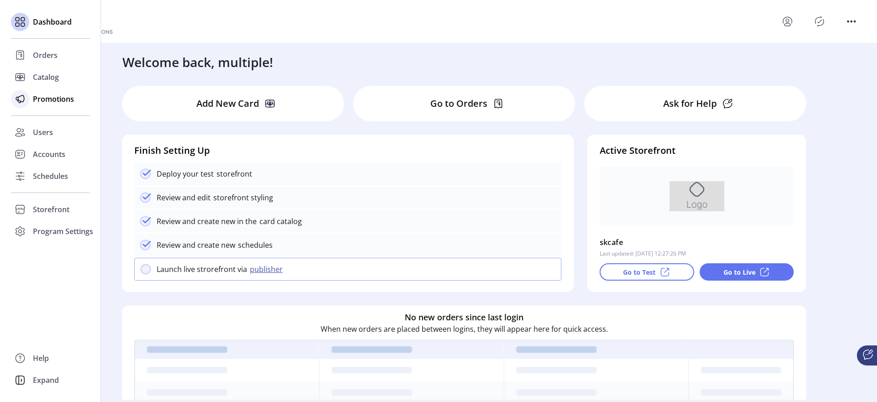
click at [28, 97] on div at bounding box center [20, 99] width 18 height 18
click at [33, 95] on span "Promotions" at bounding box center [53, 99] width 41 height 11
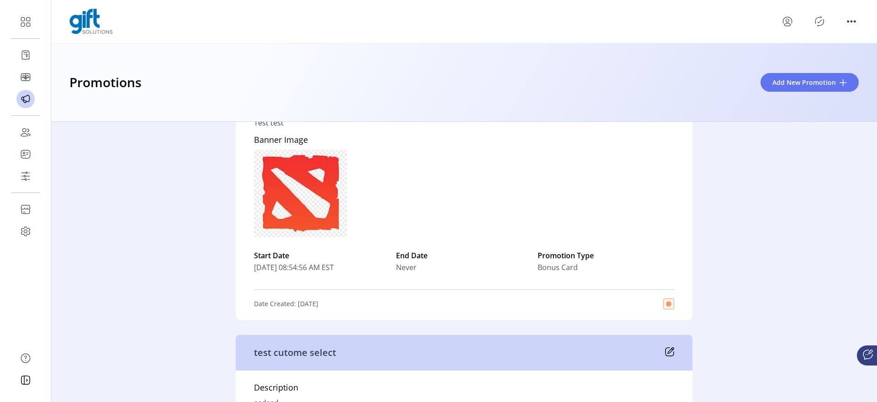
scroll to position [4186, 0]
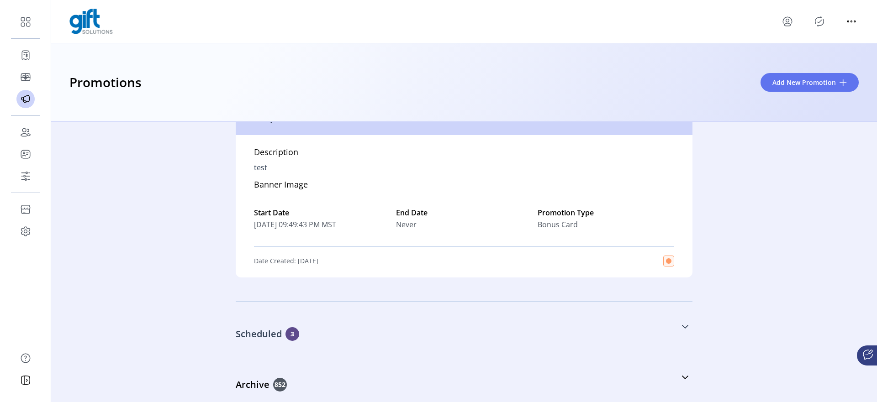
click at [425, 330] on div "Scheduled 3" at bounding box center [418, 334] width 365 height 14
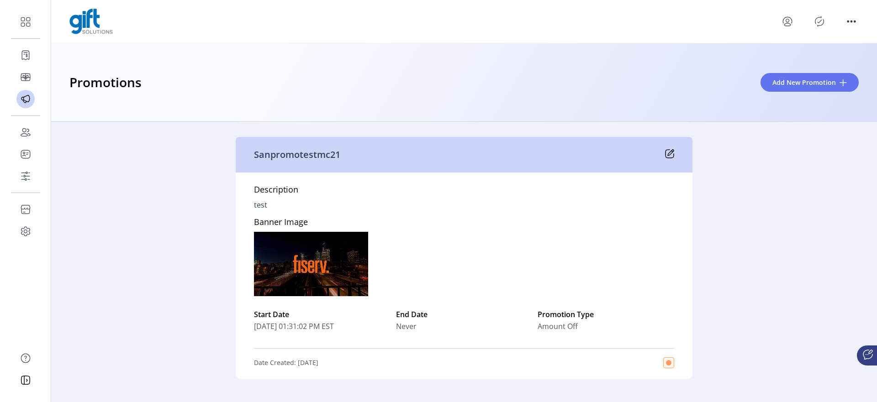
scroll to position [4788, 0]
click at [795, 89] on button "Add New Promotion" at bounding box center [809, 82] width 98 height 19
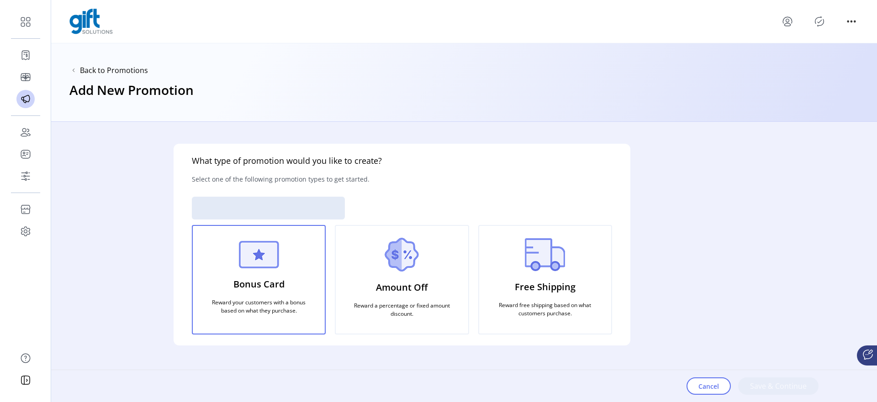
click at [274, 208] on div at bounding box center [268, 208] width 153 height 23
click at [296, 210] on span "Merchant" at bounding box center [259, 208] width 134 height 22
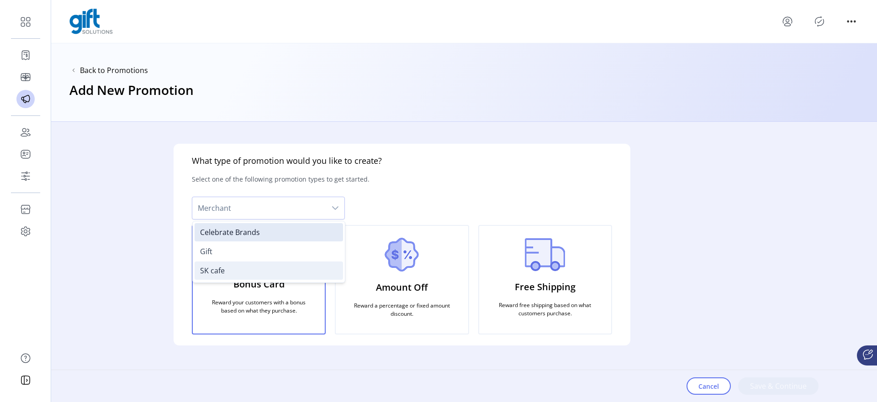
click at [236, 278] on li "SK cafe" at bounding box center [269, 271] width 148 height 18
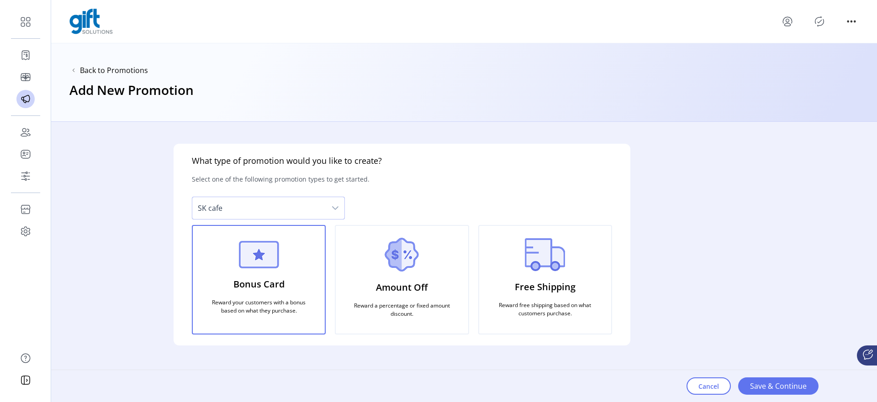
click at [442, 282] on div "Amount Off Reward a percentage or fixed amount discount." at bounding box center [402, 280] width 134 height 110
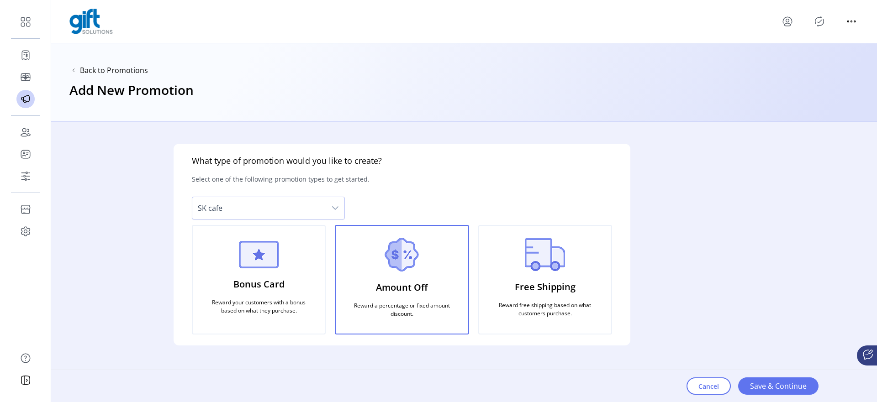
click at [547, 277] on p "Free Shipping" at bounding box center [545, 287] width 61 height 21
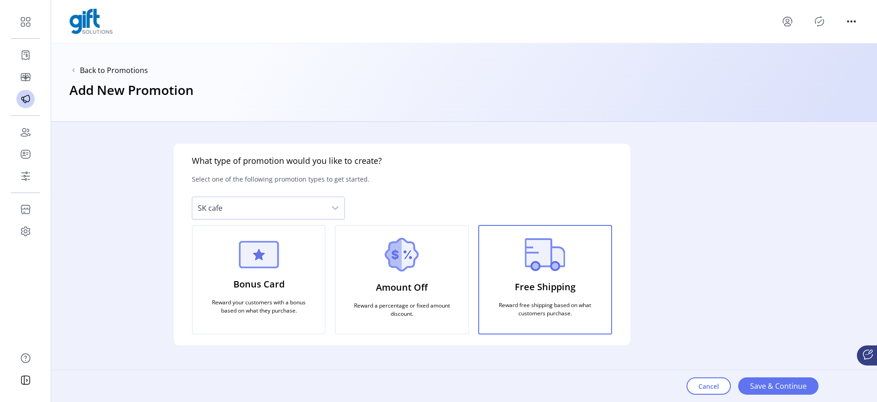
click at [218, 293] on div "Bonus Card Reward your customers with a bonus based on what they purchase." at bounding box center [259, 280] width 134 height 110
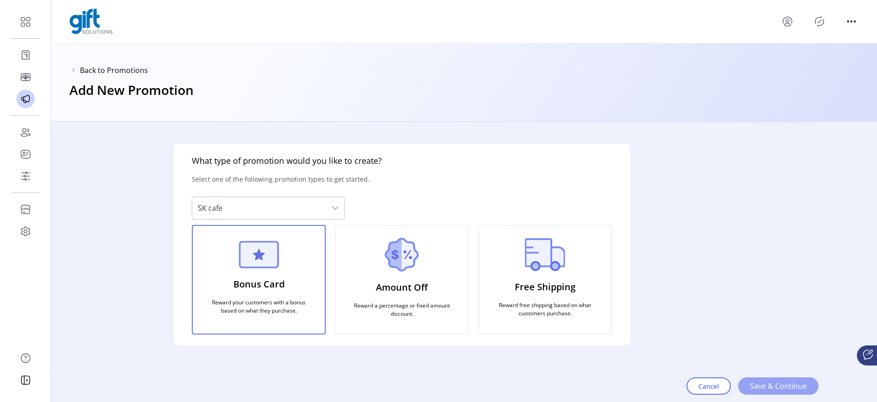
click at [784, 386] on span "Save & Continue" at bounding box center [778, 386] width 57 height 11
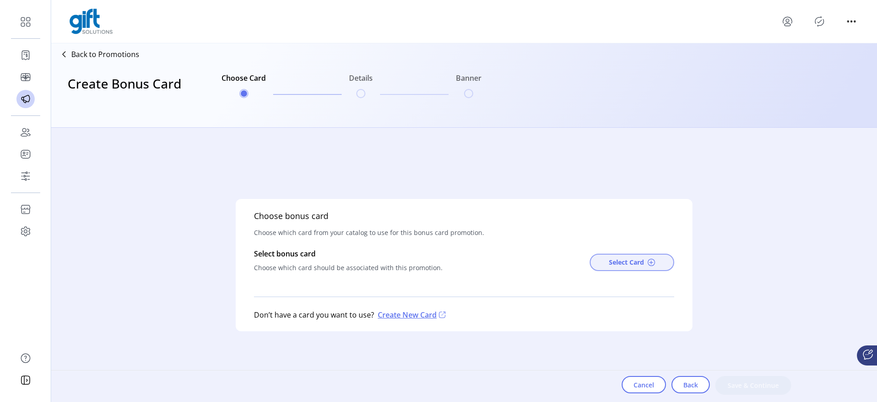
click at [621, 260] on span "Select Card" at bounding box center [626, 263] width 35 height 10
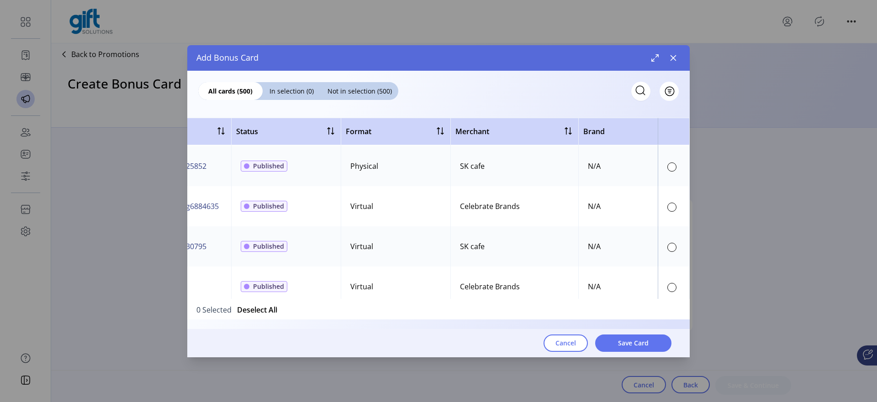
scroll to position [1332, 164]
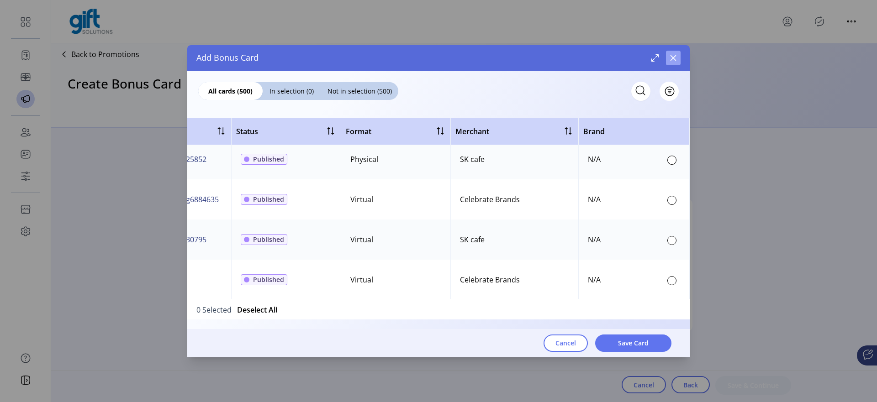
click at [672, 53] on button "button" at bounding box center [673, 58] width 15 height 15
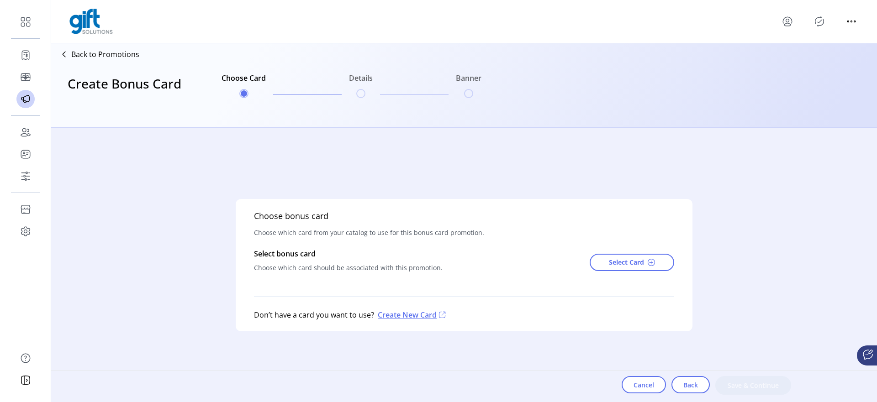
click at [89, 59] on p "Back to Promotions" at bounding box center [105, 54] width 68 height 11
